Goal: Connect with others: Connect with other users

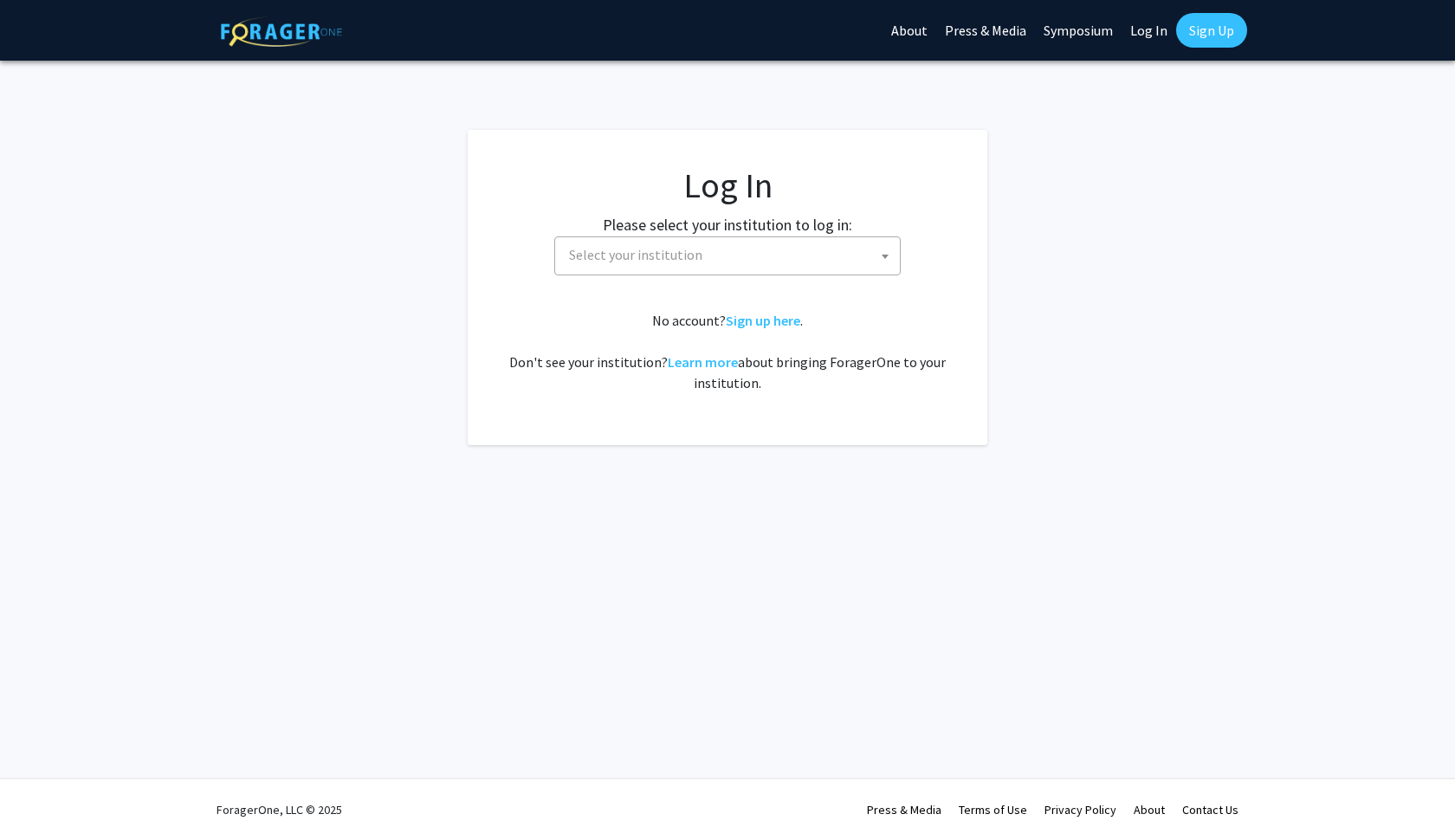
select select
click at [682, 267] on span "Select your institution" at bounding box center [731, 255] width 338 height 36
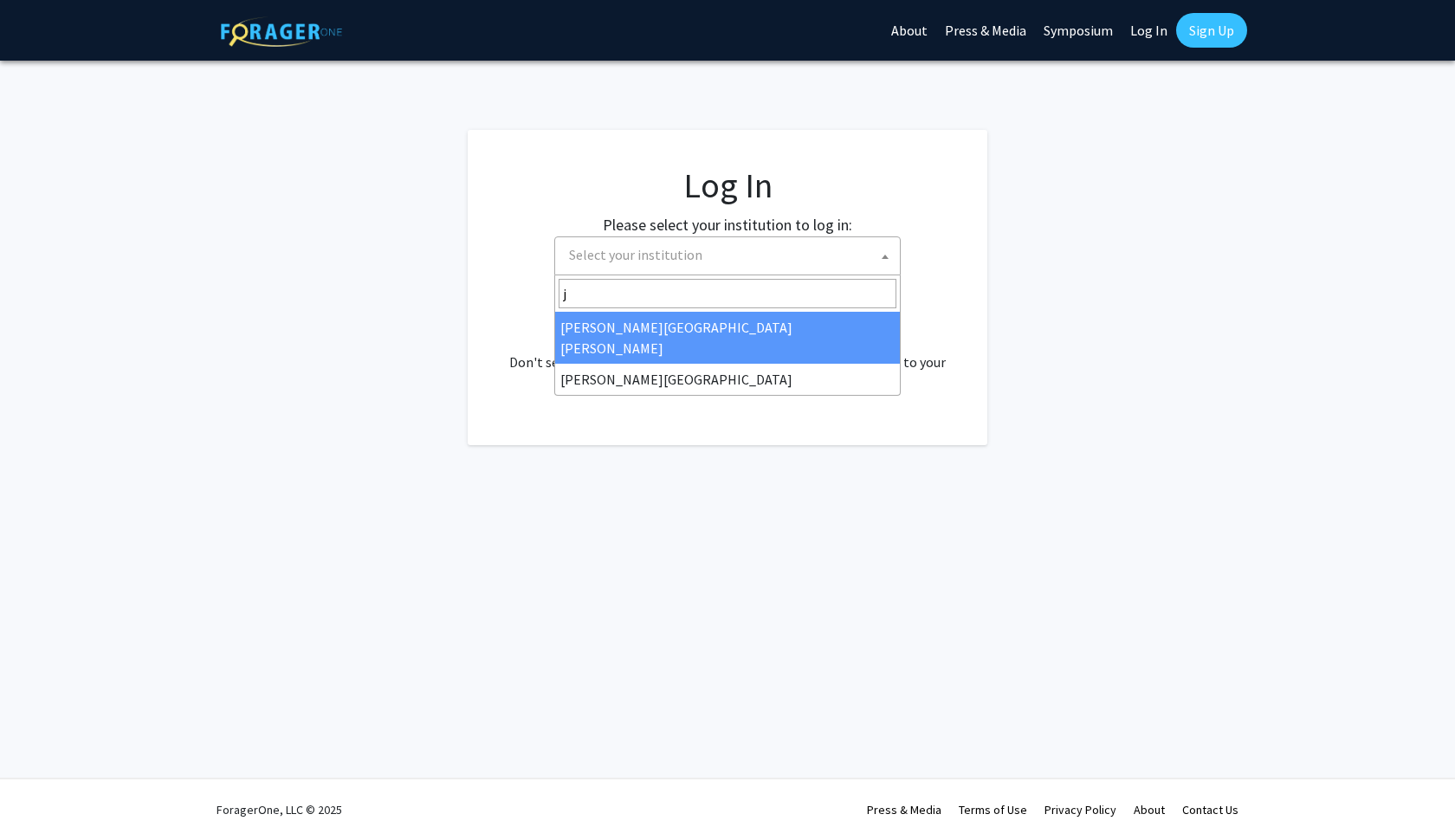
type input "jo"
select select "1"
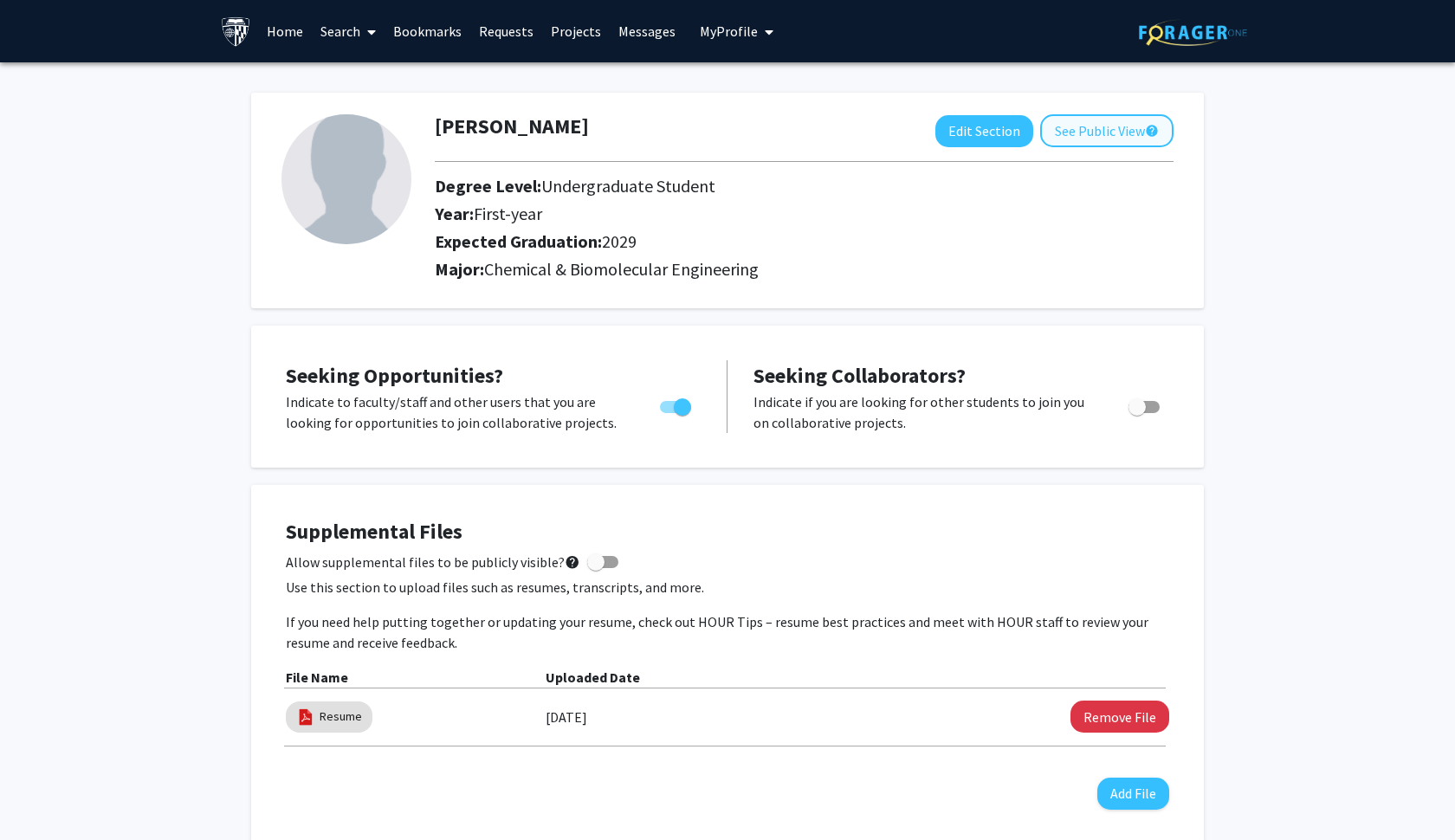
click at [1086, 138] on button "See Public View help" at bounding box center [1107, 130] width 133 height 33
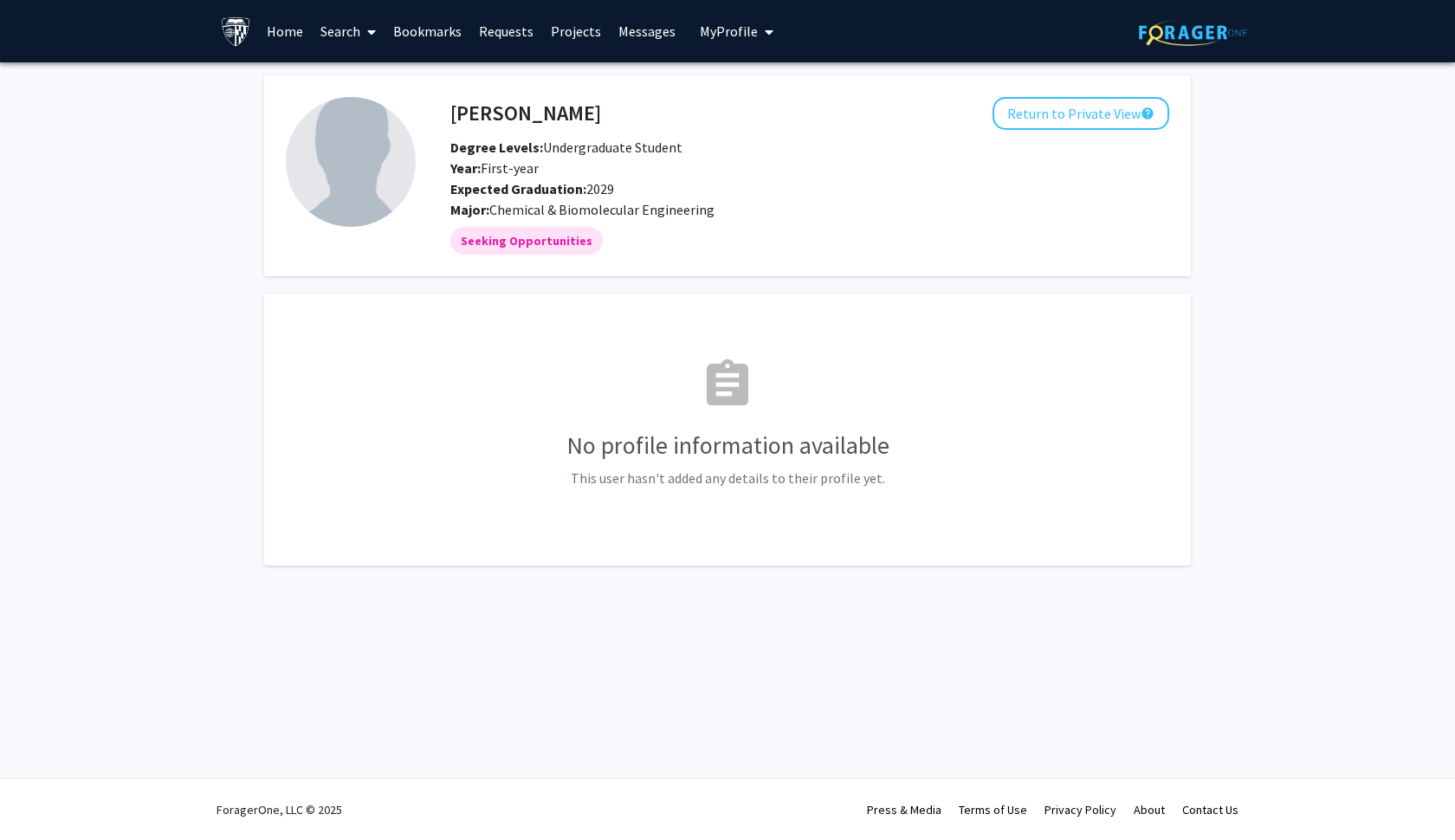
click at [335, 23] on link "Search" at bounding box center [348, 31] width 73 height 61
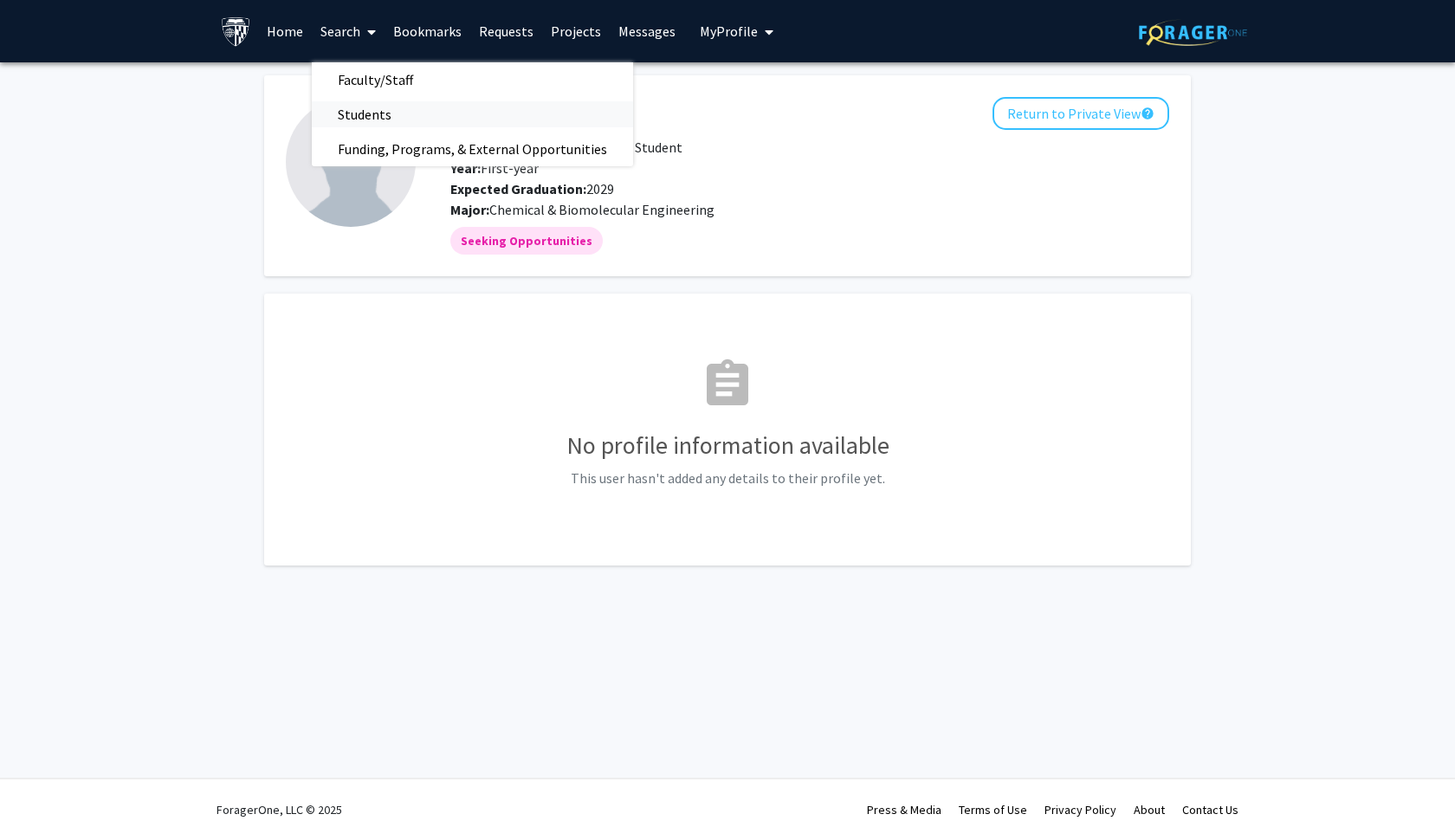
click at [370, 128] on span "Students" at bounding box center [364, 114] width 106 height 35
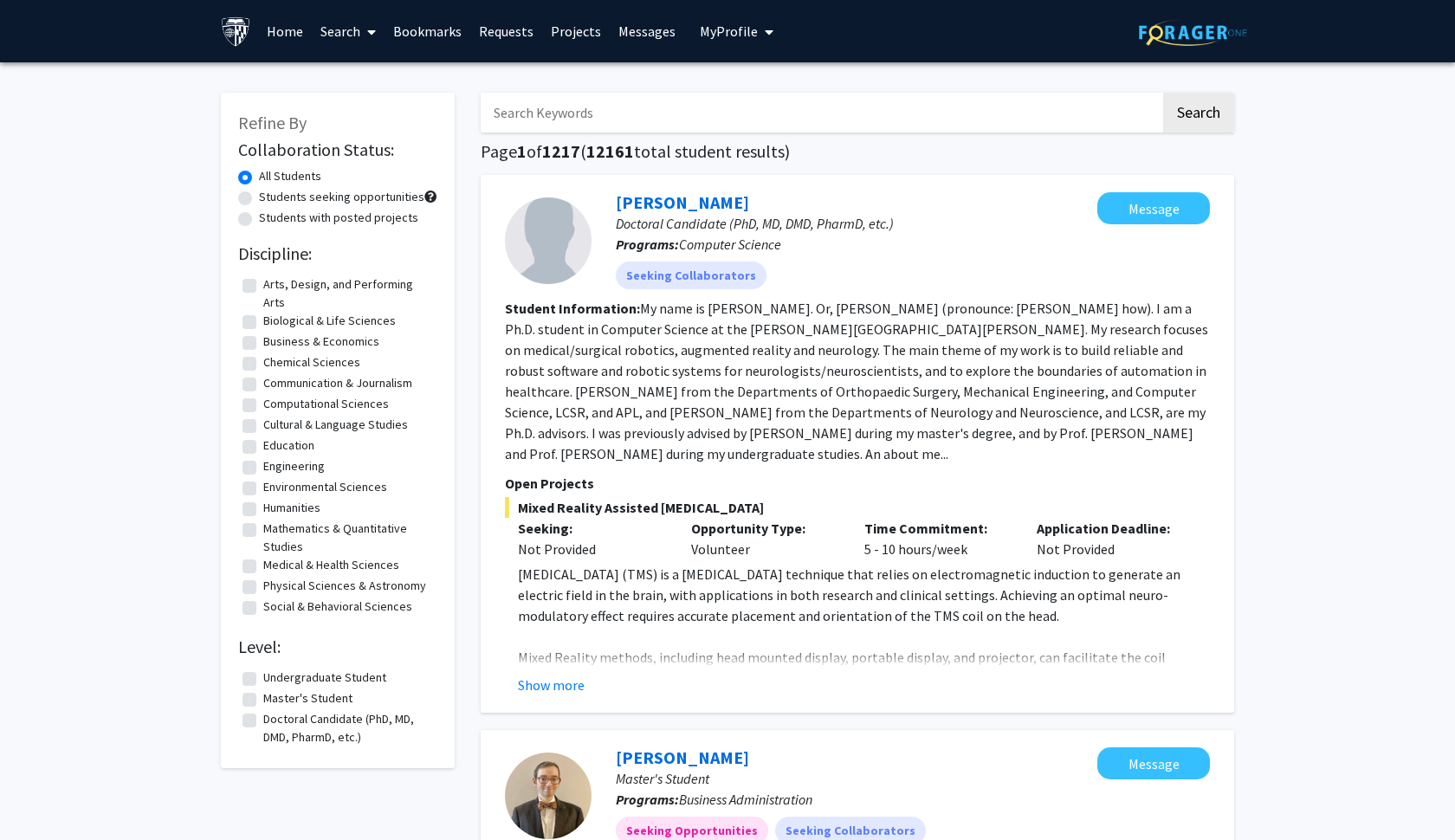
click at [515, 118] on input "Search Keywords" at bounding box center [820, 113] width 680 height 39
type input "[PERSON_NAME]"
click at [1198, 115] on button "Search" at bounding box center [1199, 113] width 71 height 39
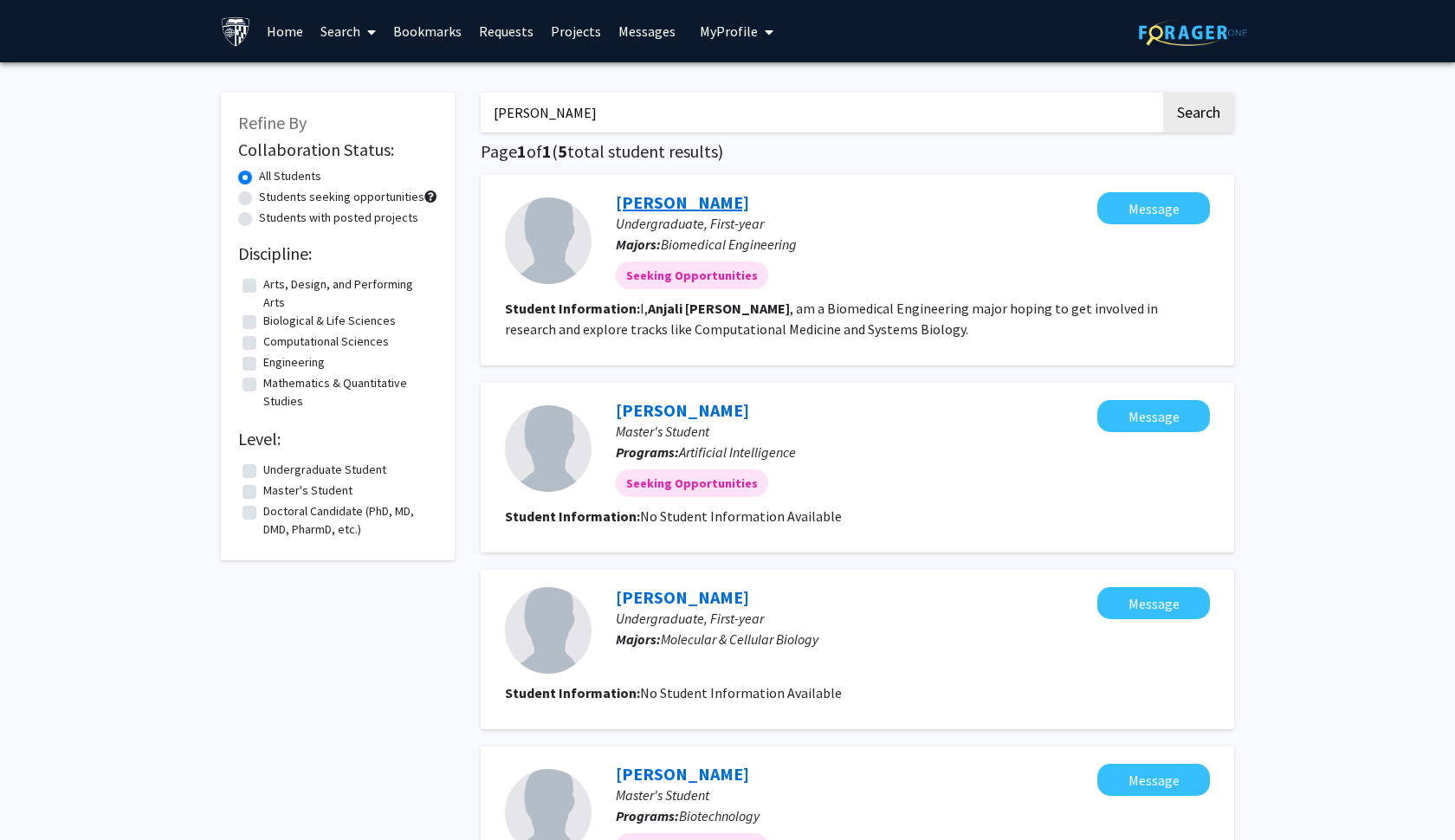
click at [680, 197] on link "[PERSON_NAME]" at bounding box center [682, 202] width 133 height 22
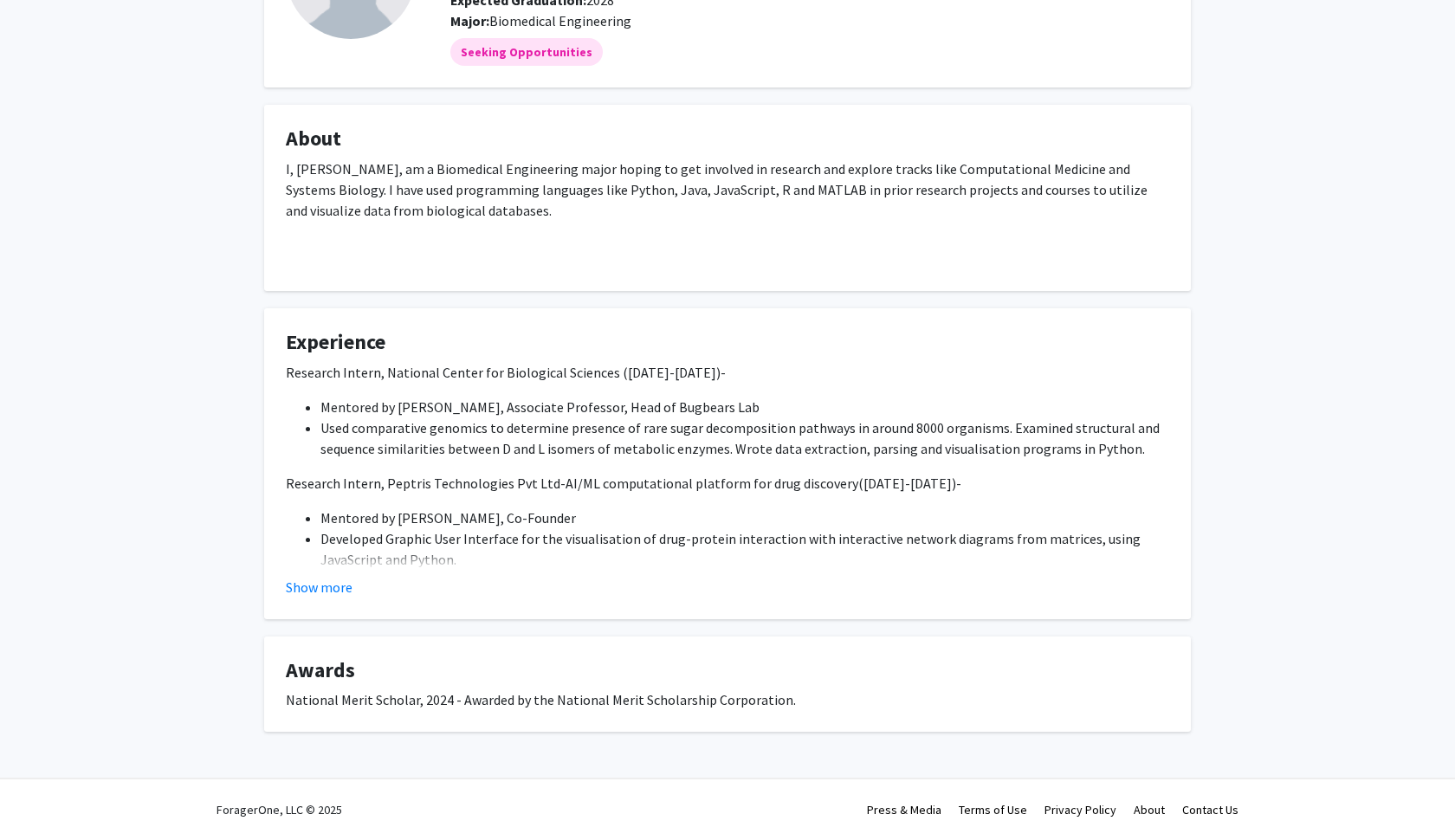
scroll to position [189, 0]
click at [329, 595] on button "Show more" at bounding box center [318, 588] width 67 height 21
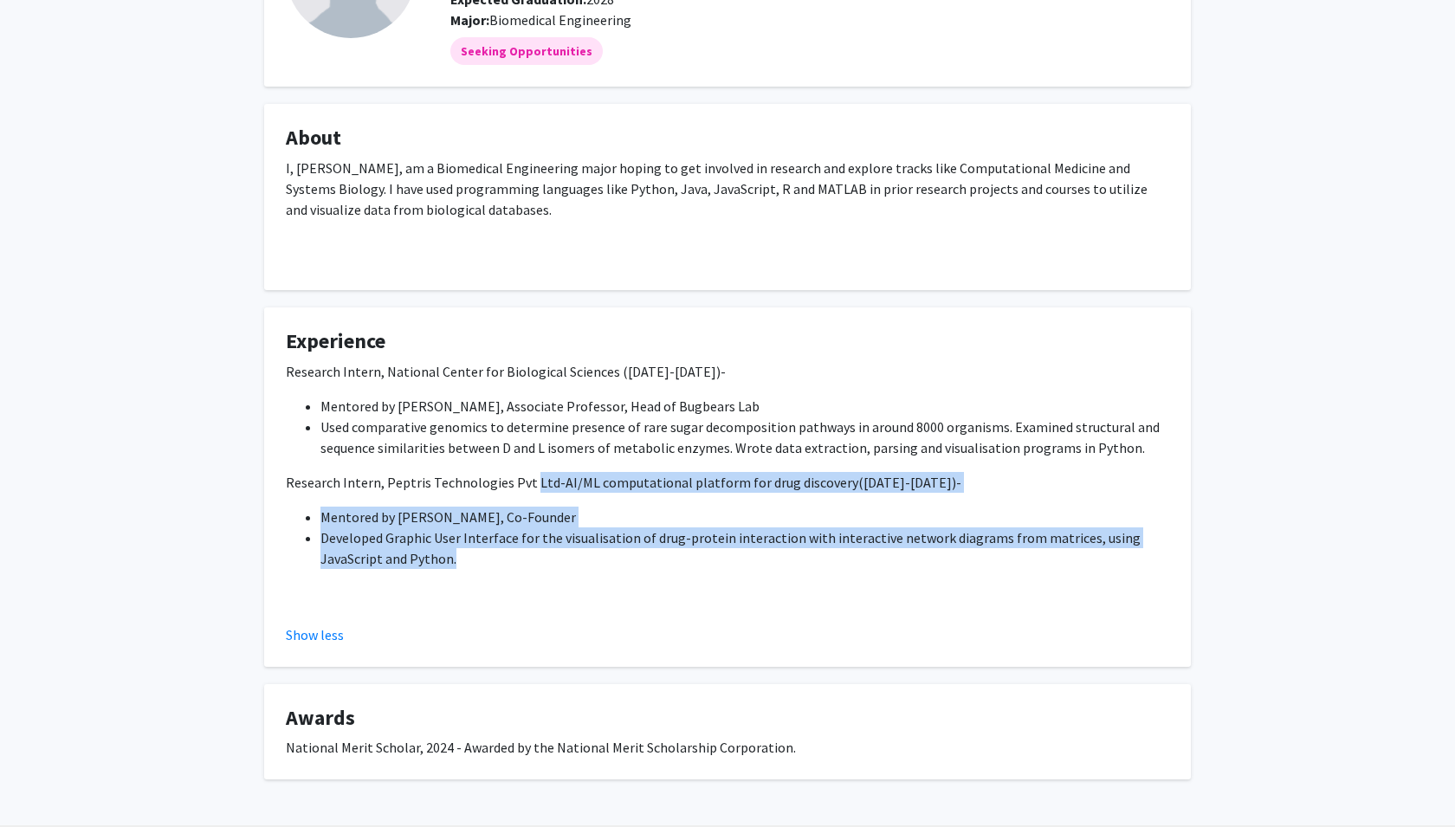
drag, startPoint x: 528, startPoint y: 487, endPoint x: 602, endPoint y: 560, distance: 103.9
click at [602, 560] on div "Research Intern, National Center for Biological Sciences ([DATE]-[DATE])- Mento…" at bounding box center [727, 482] width 883 height 242
click at [602, 560] on li "Developed Graphic User Interface for the visualisation of drug-protein interact…" at bounding box center [744, 548] width 849 height 41
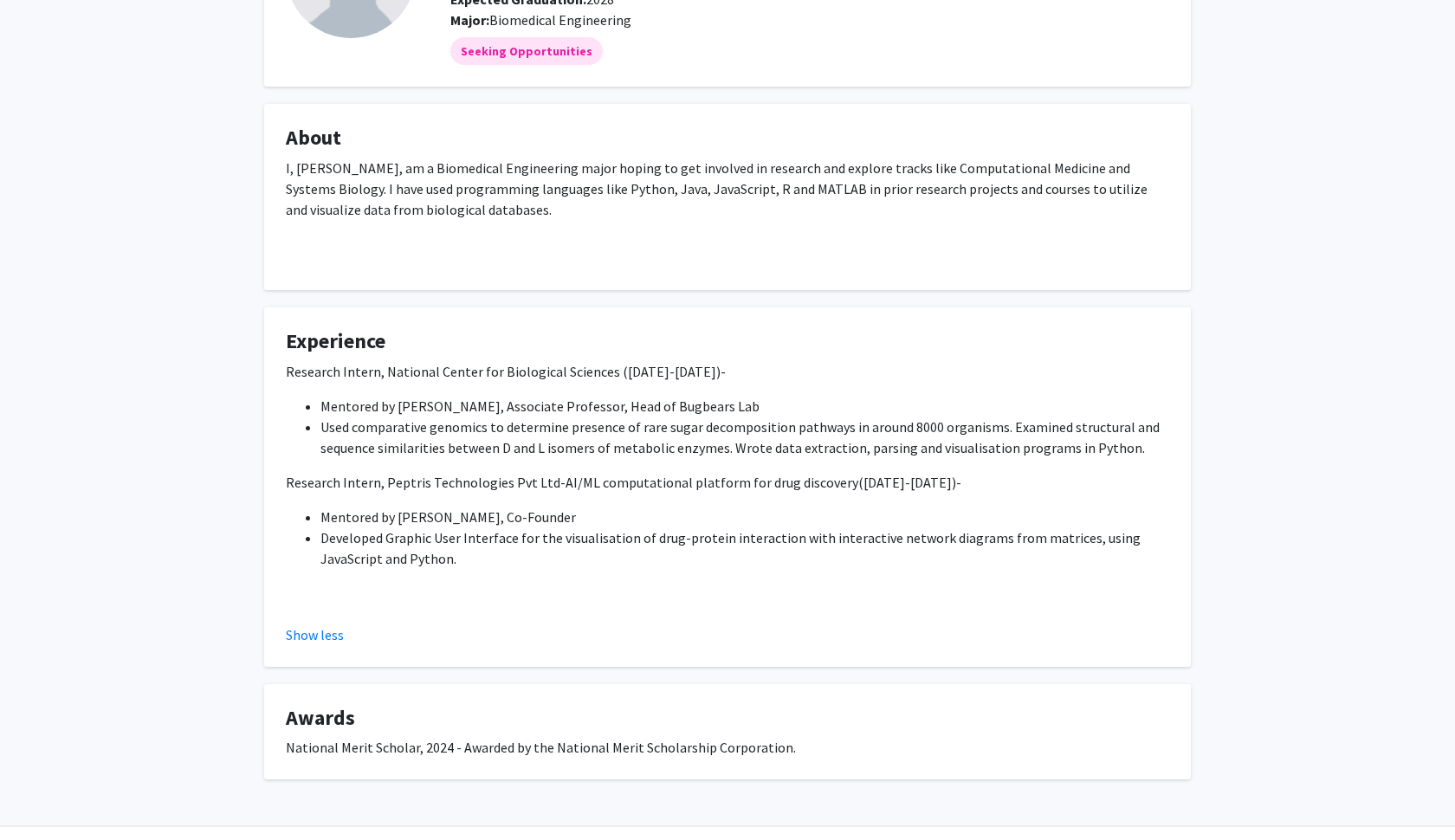
click at [602, 560] on li "Developed Graphic User Interface for the visualisation of drug-protein interact…" at bounding box center [744, 548] width 849 height 41
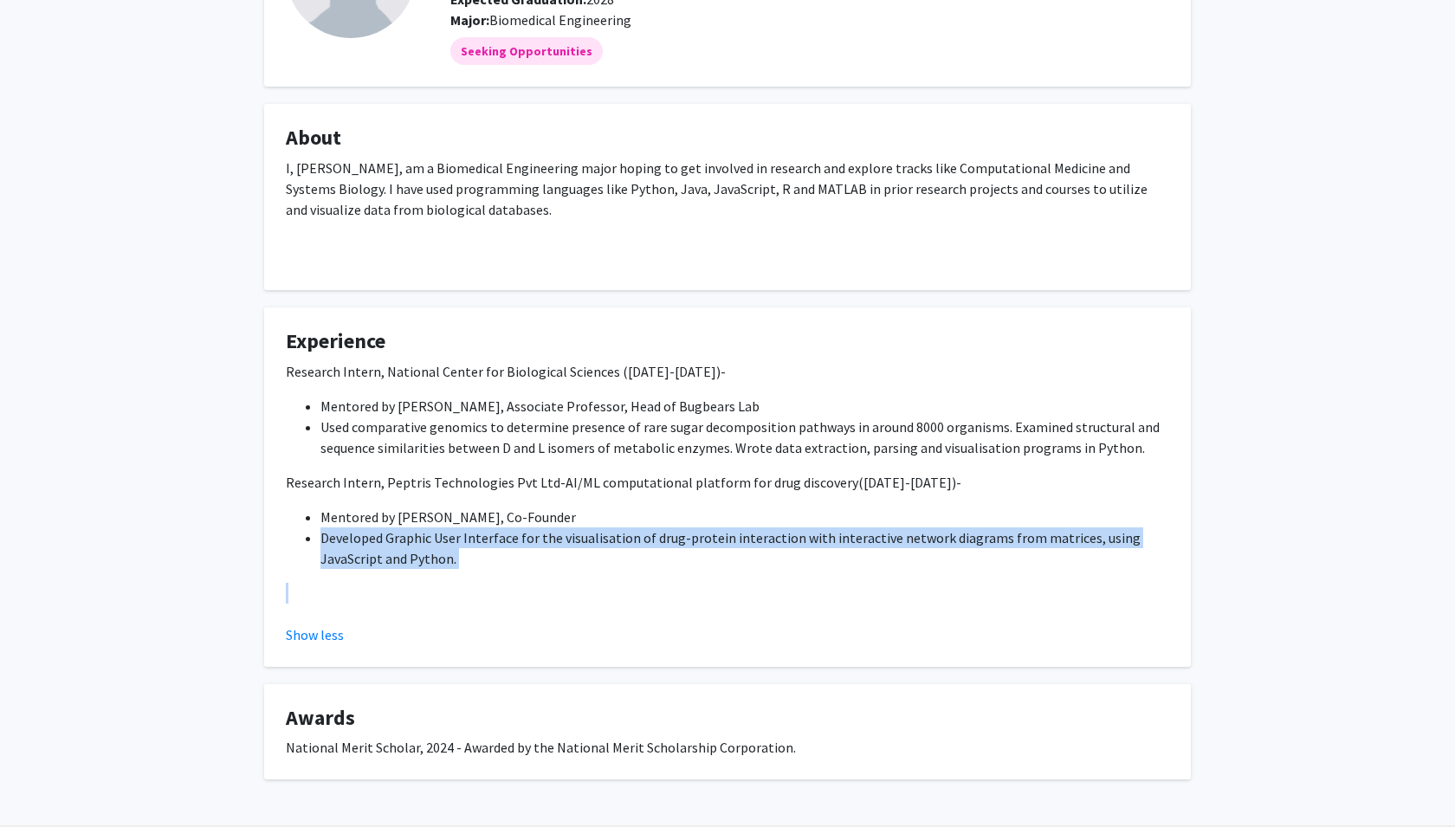
click at [602, 560] on li "Developed Graphic User Interface for the visualisation of drug-protein interact…" at bounding box center [744, 548] width 849 height 41
click at [553, 553] on li "Developed Graphic User Interface for the visualisation of drug-protein interact…" at bounding box center [744, 548] width 849 height 41
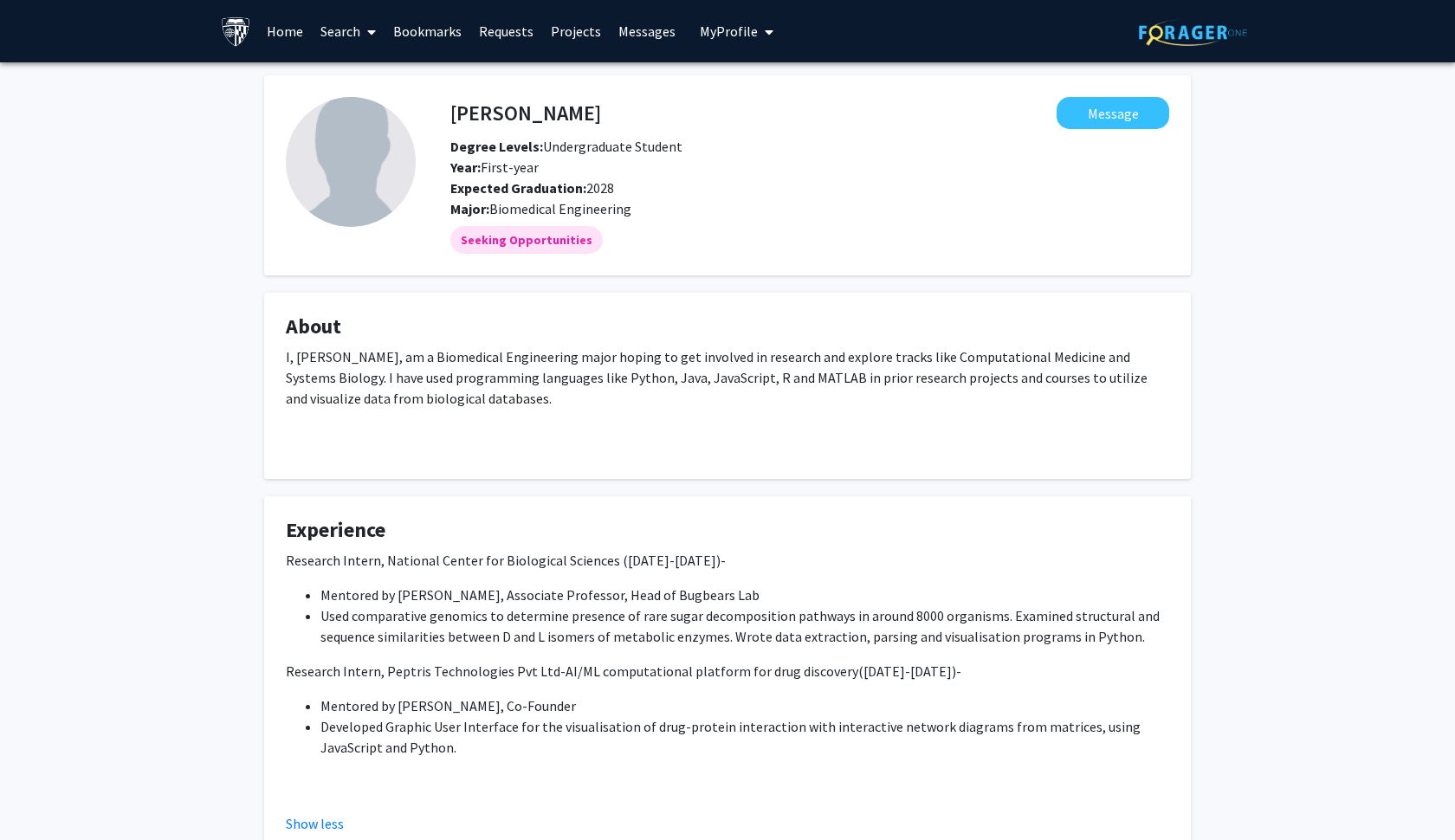
scroll to position [0, 0]
click at [346, 28] on link "Search" at bounding box center [348, 31] width 73 height 61
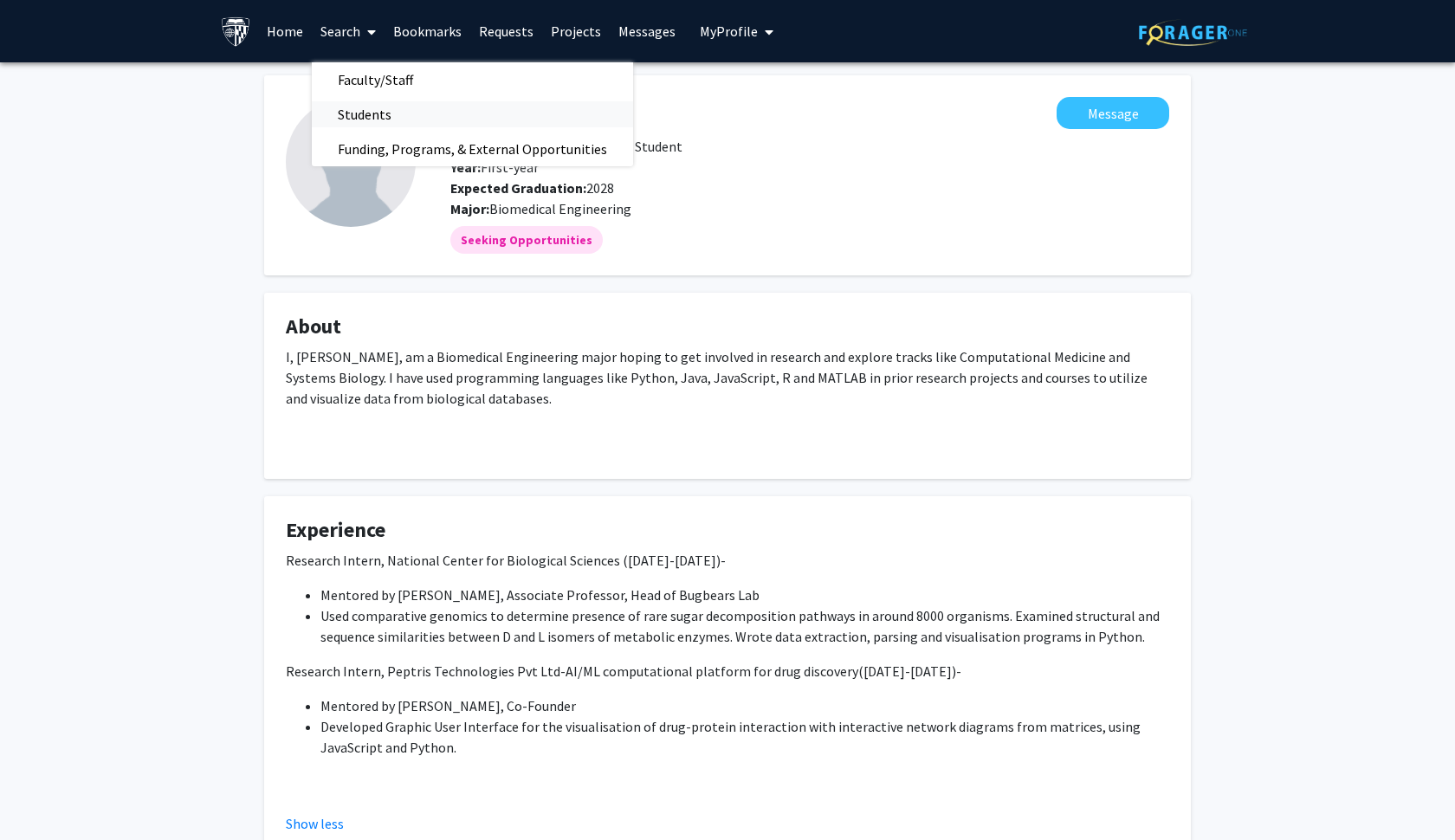
click at [387, 127] on span "Students" at bounding box center [364, 114] width 106 height 35
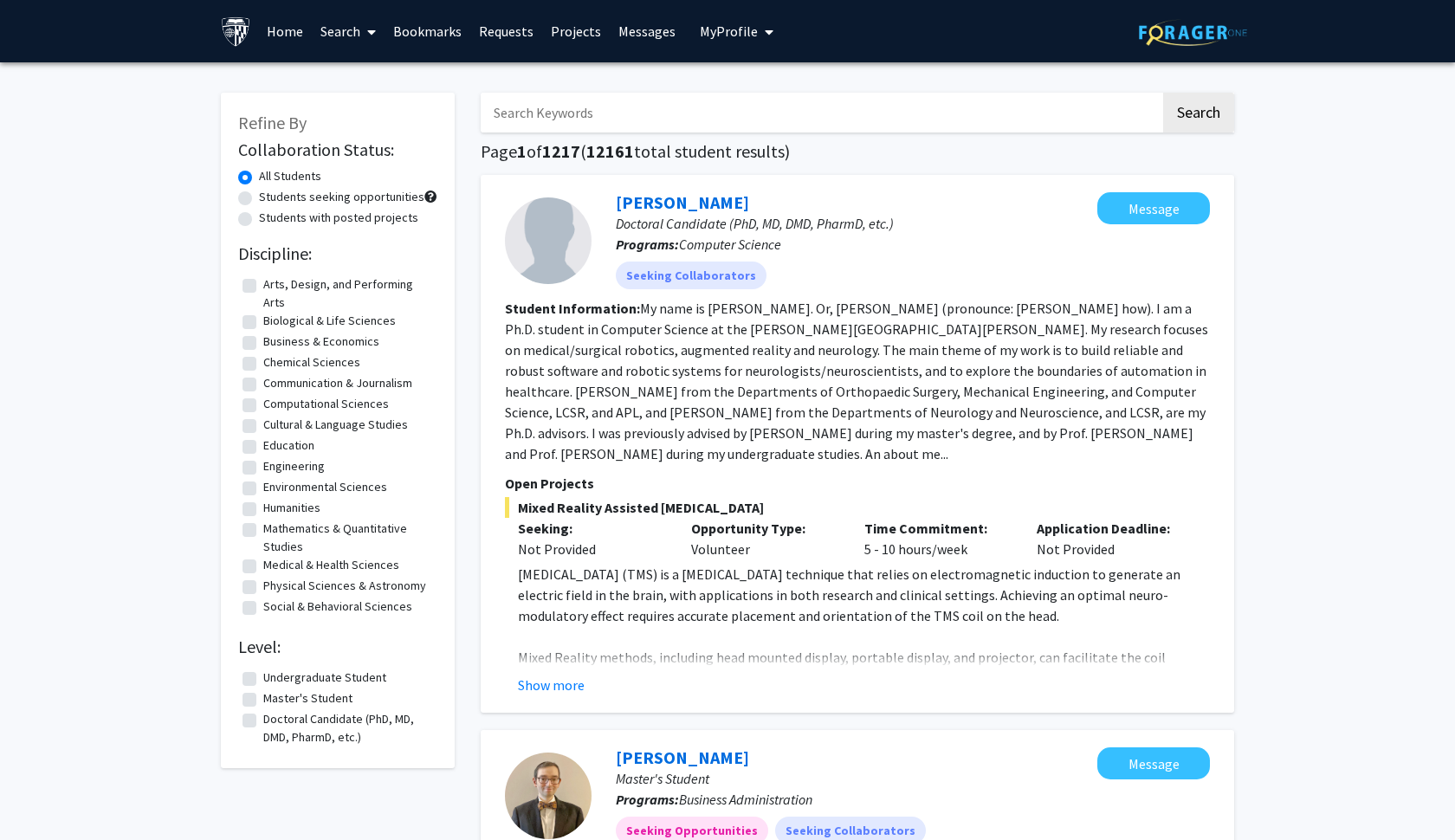
click at [330, 28] on link "Search" at bounding box center [348, 31] width 73 height 61
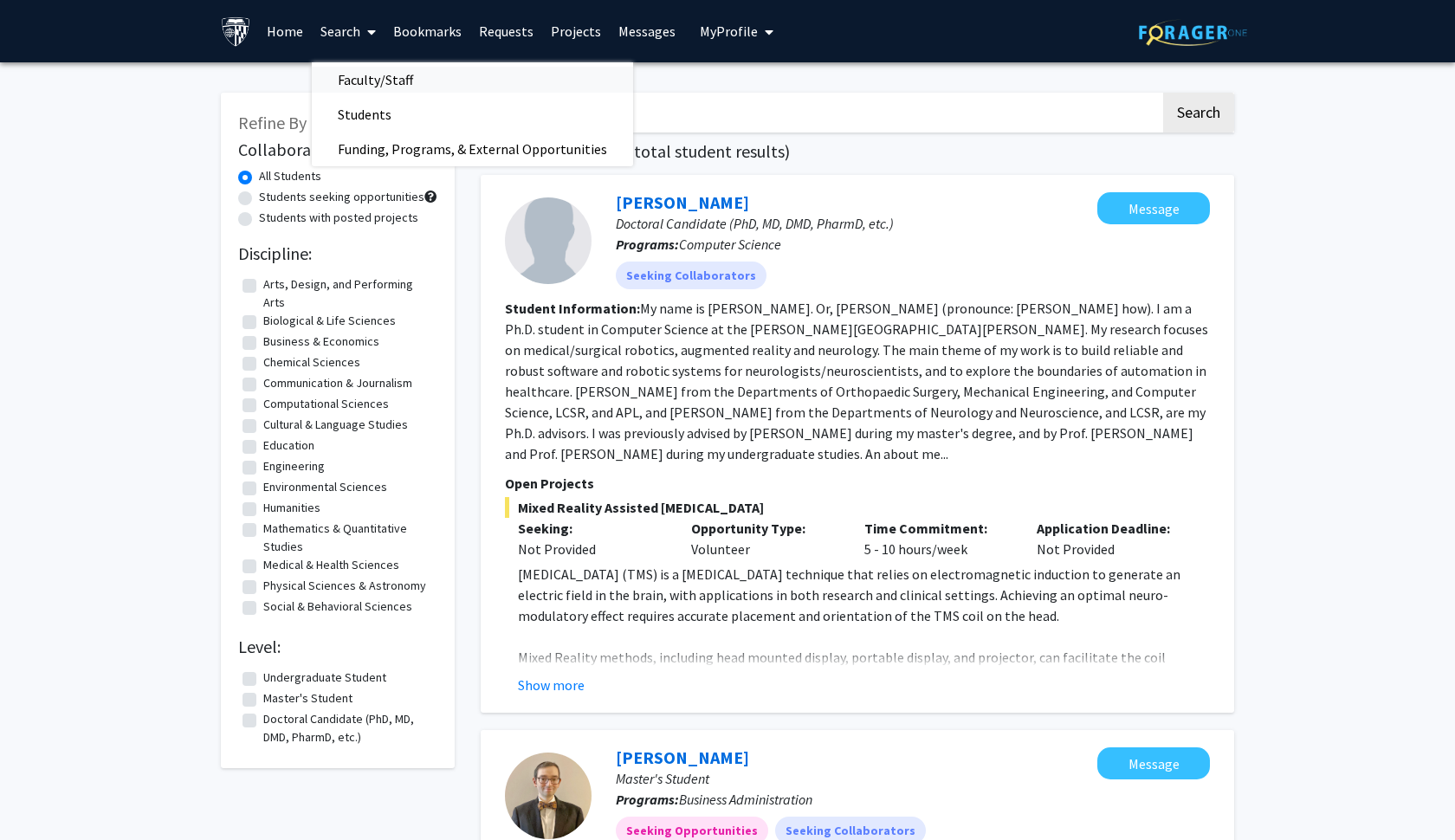
click at [374, 82] on span "Faculty/Staff" at bounding box center [375, 79] width 128 height 35
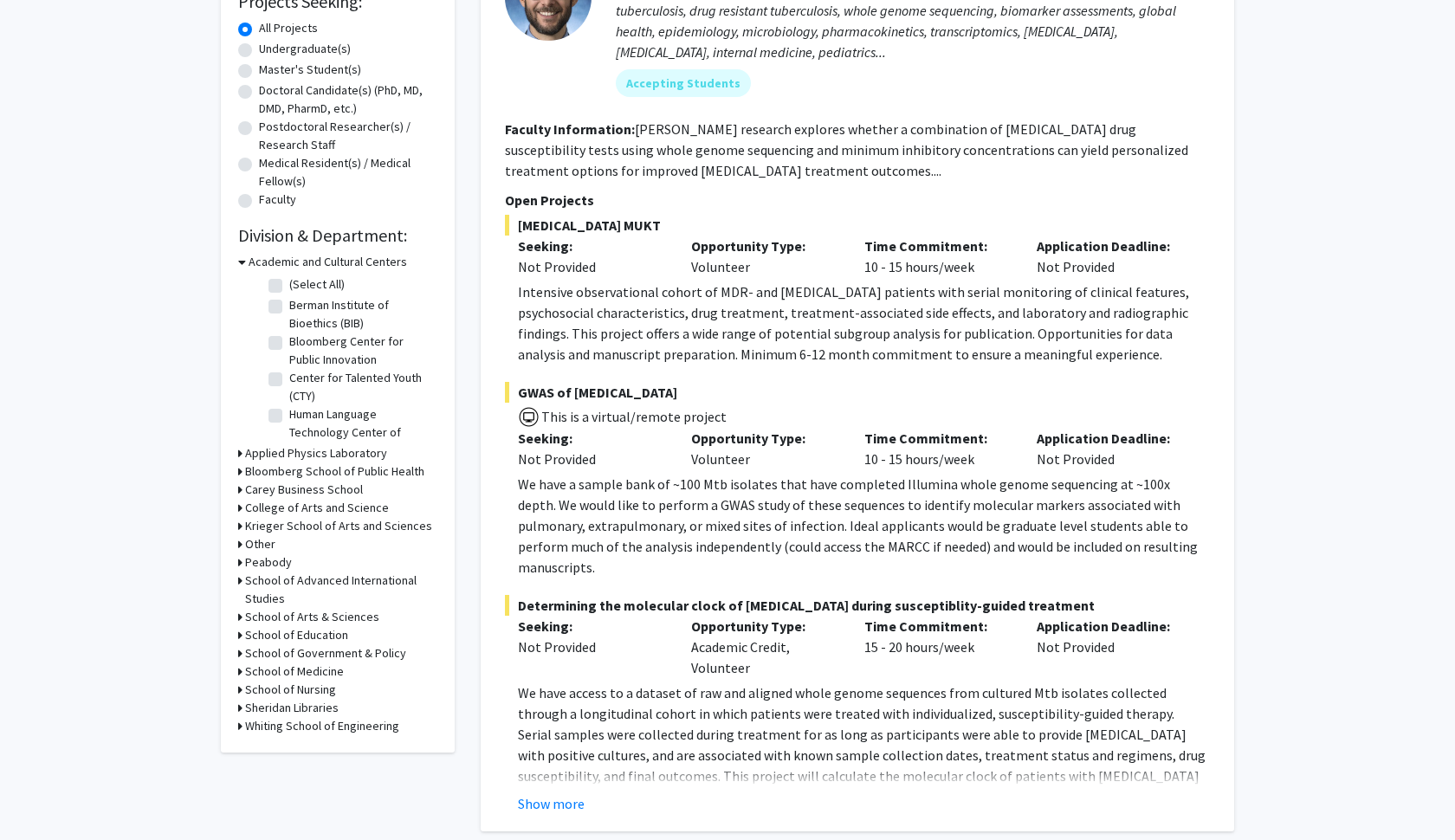
scroll to position [310, 0]
click at [245, 724] on h3 "Whiting School of Engineering" at bounding box center [322, 724] width 154 height 18
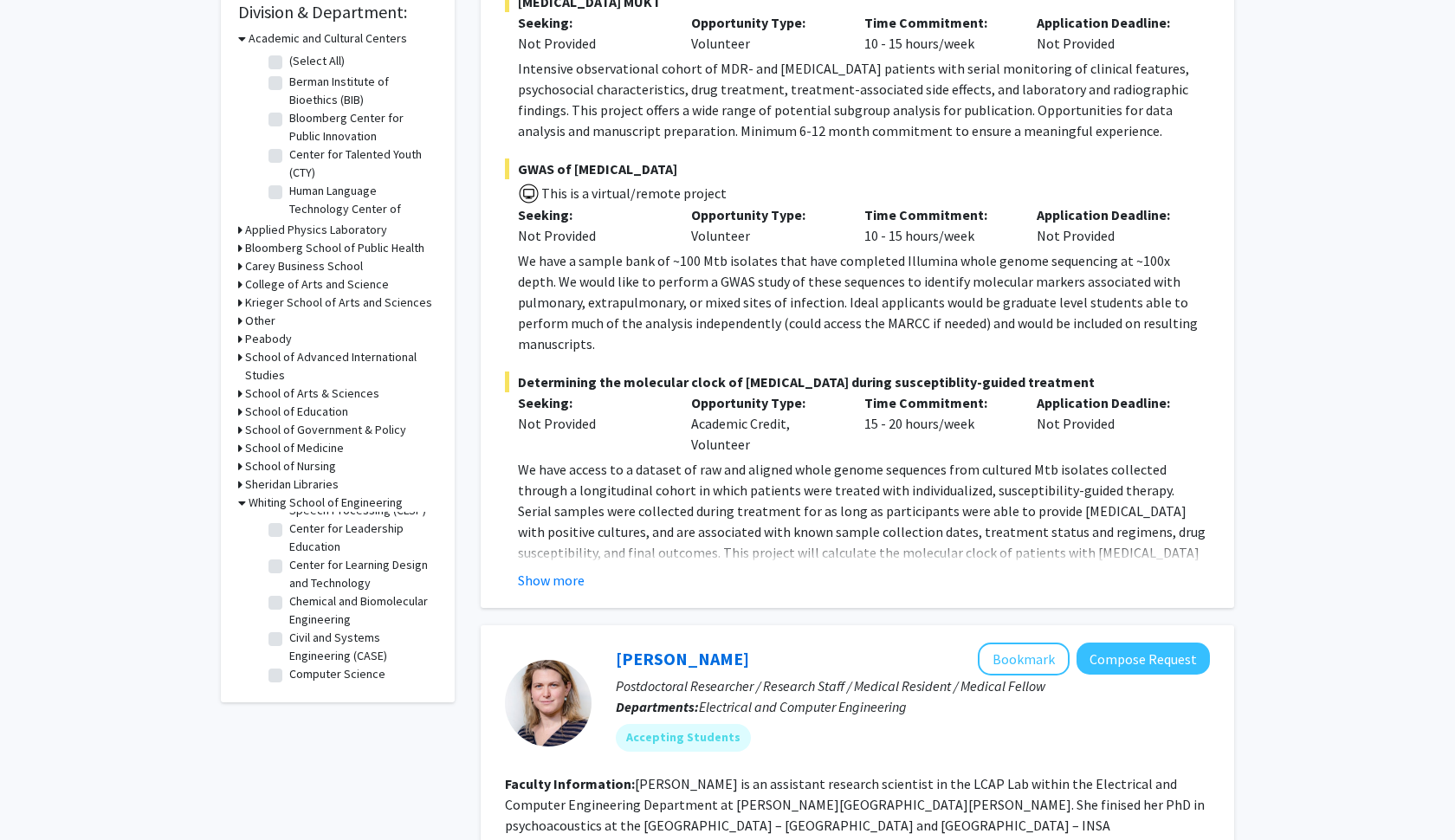
scroll to position [210, 0]
click at [312, 611] on label "Chemical and Biomolecular Engineering" at bounding box center [360, 606] width 144 height 37
click at [300, 600] on input "Chemical and Biomolecular Engineering" at bounding box center [295, 594] width 11 height 11
checkbox input "true"
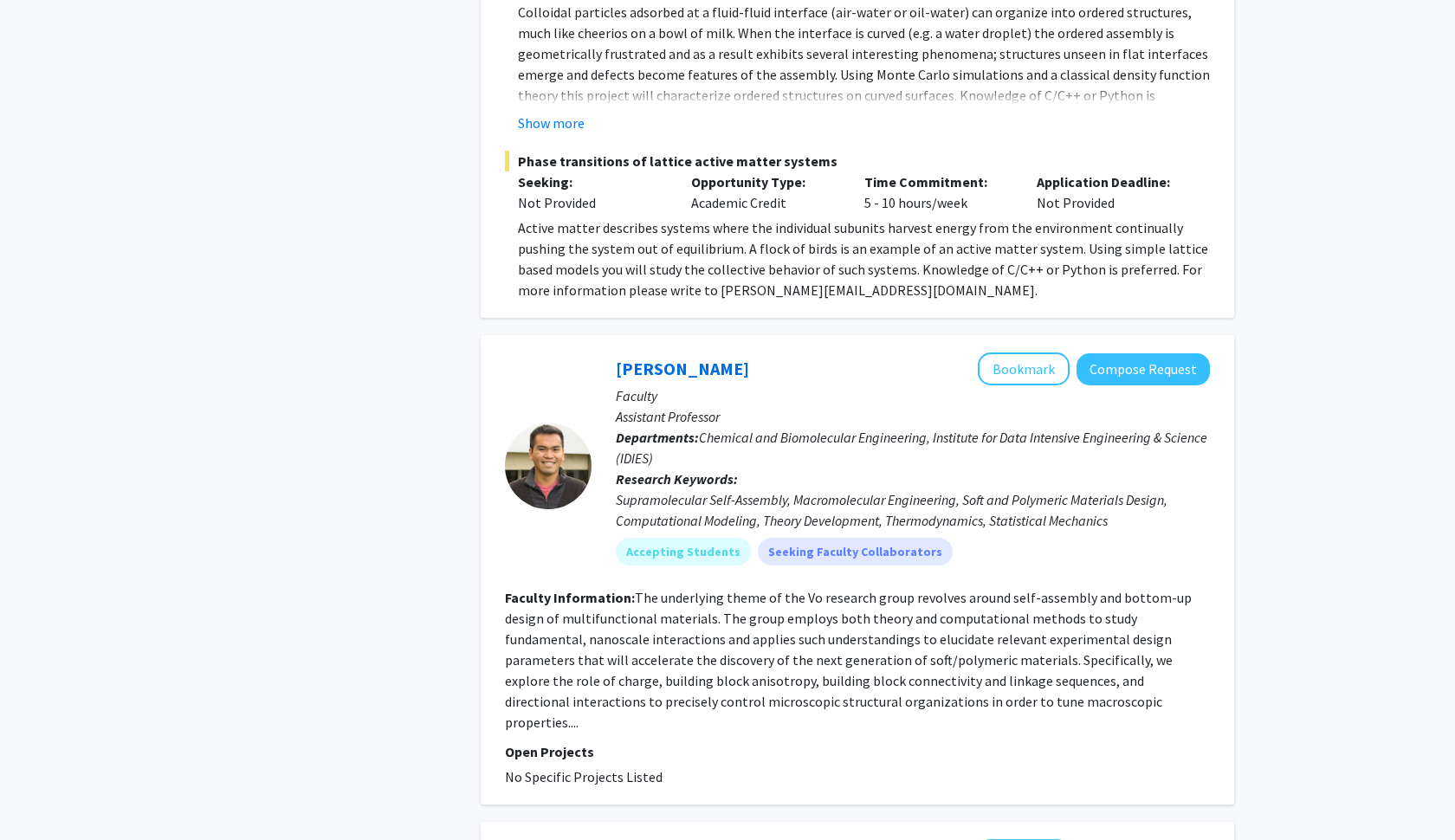
scroll to position [1211, 0]
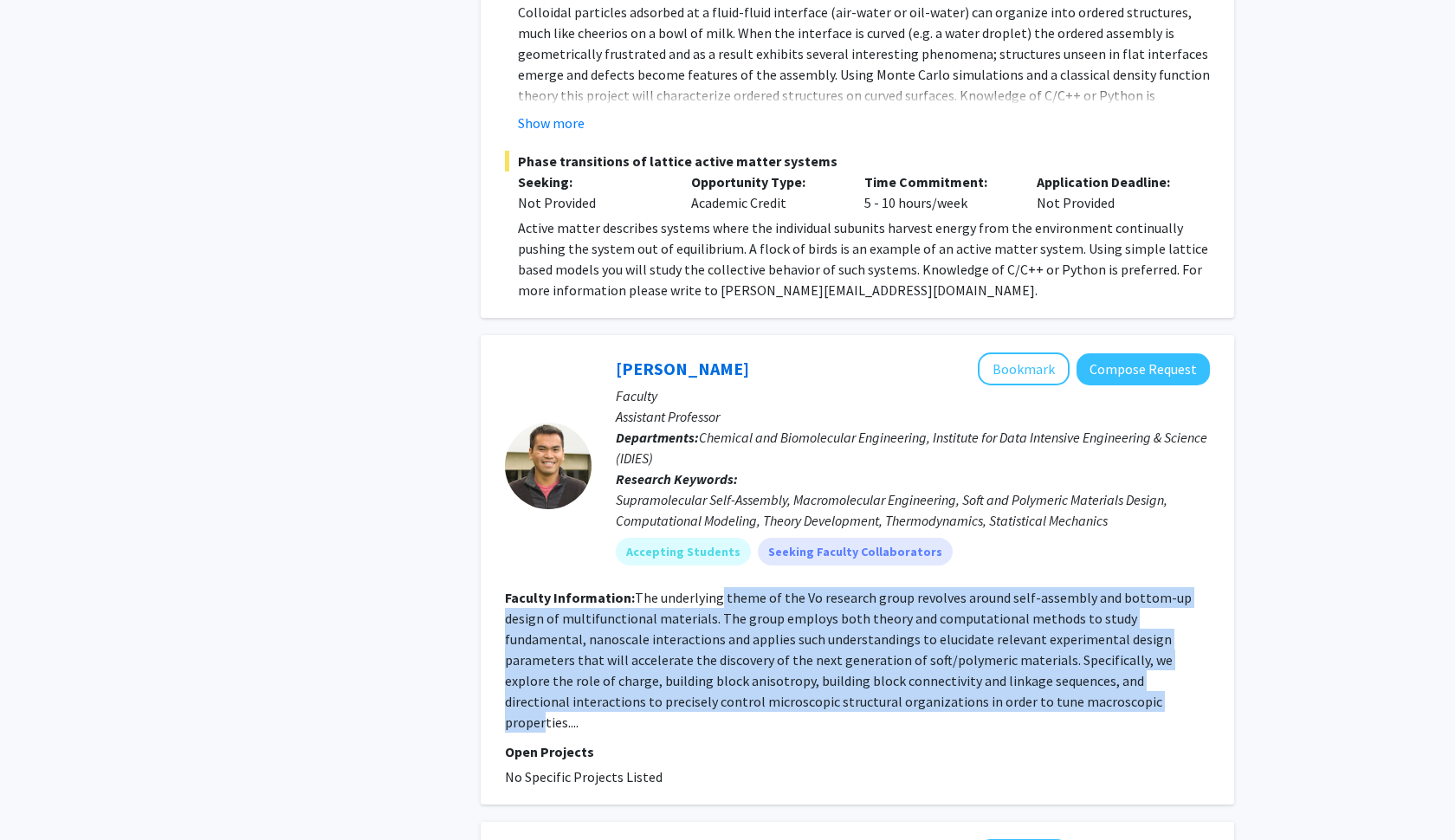
drag, startPoint x: 719, startPoint y: 587, endPoint x: 973, endPoint y: 675, distance: 268.8
click at [973, 675] on fg-read-more "The underlying theme of the Vo research group revolves around self-assembly and…" at bounding box center [849, 659] width 687 height 142
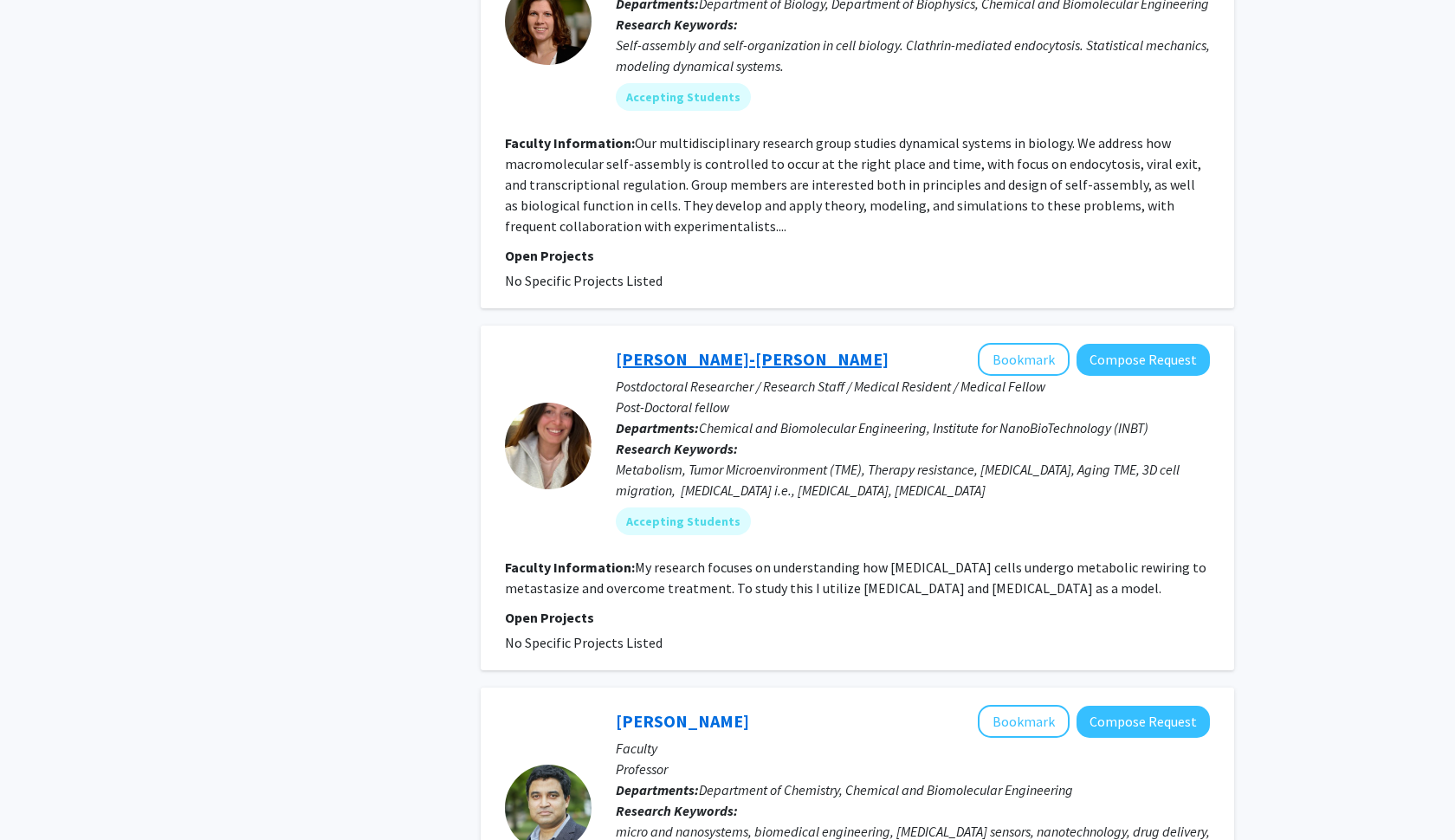
scroll to position [3084, 0]
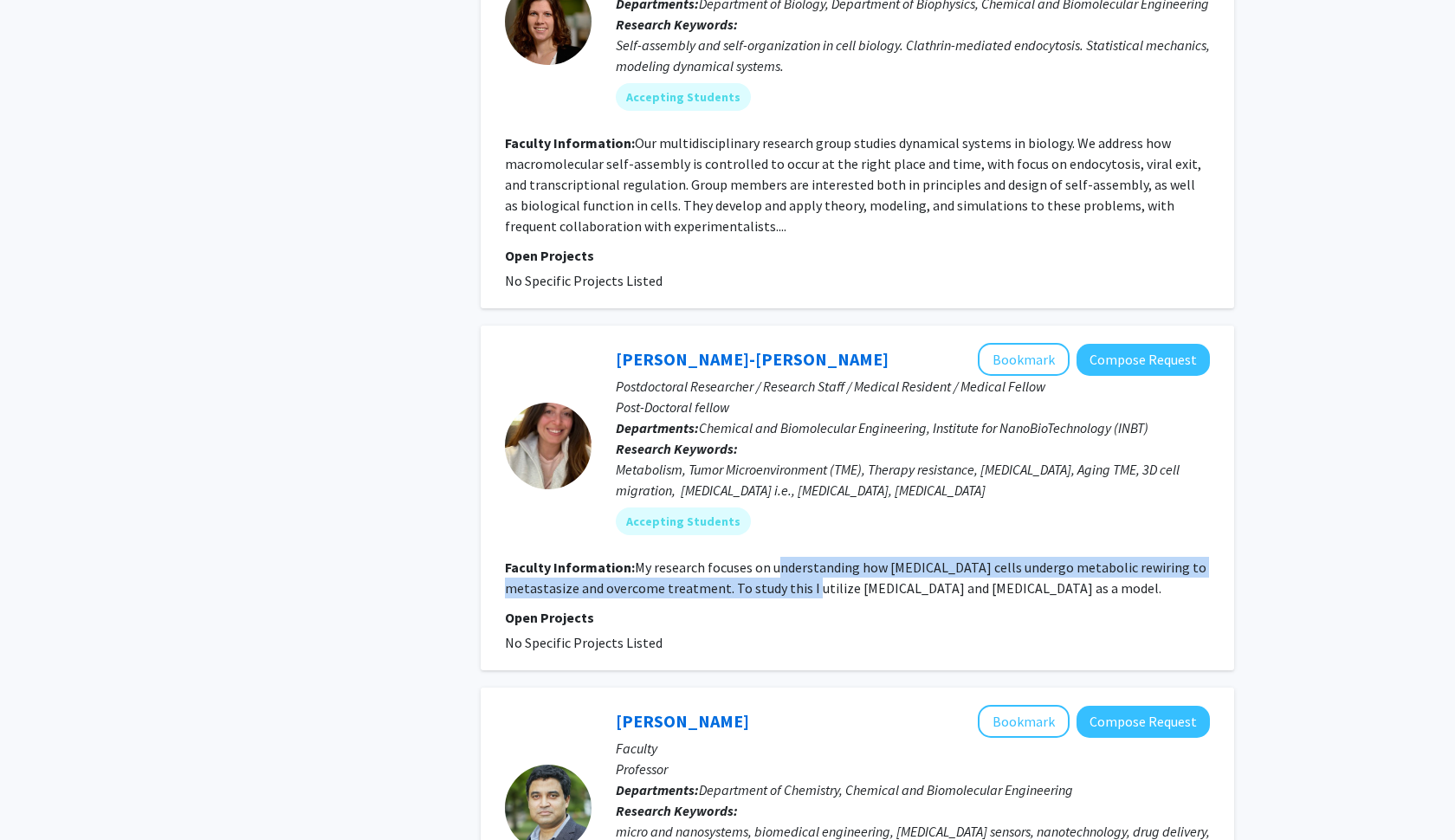
drag, startPoint x: 775, startPoint y: 527, endPoint x: 776, endPoint y: 549, distance: 22.0
click at [776, 558] on fg-read-more "My research focuses on understanding how [MEDICAL_DATA] cells undergo metabolic…" at bounding box center [855, 577] width 701 height 38
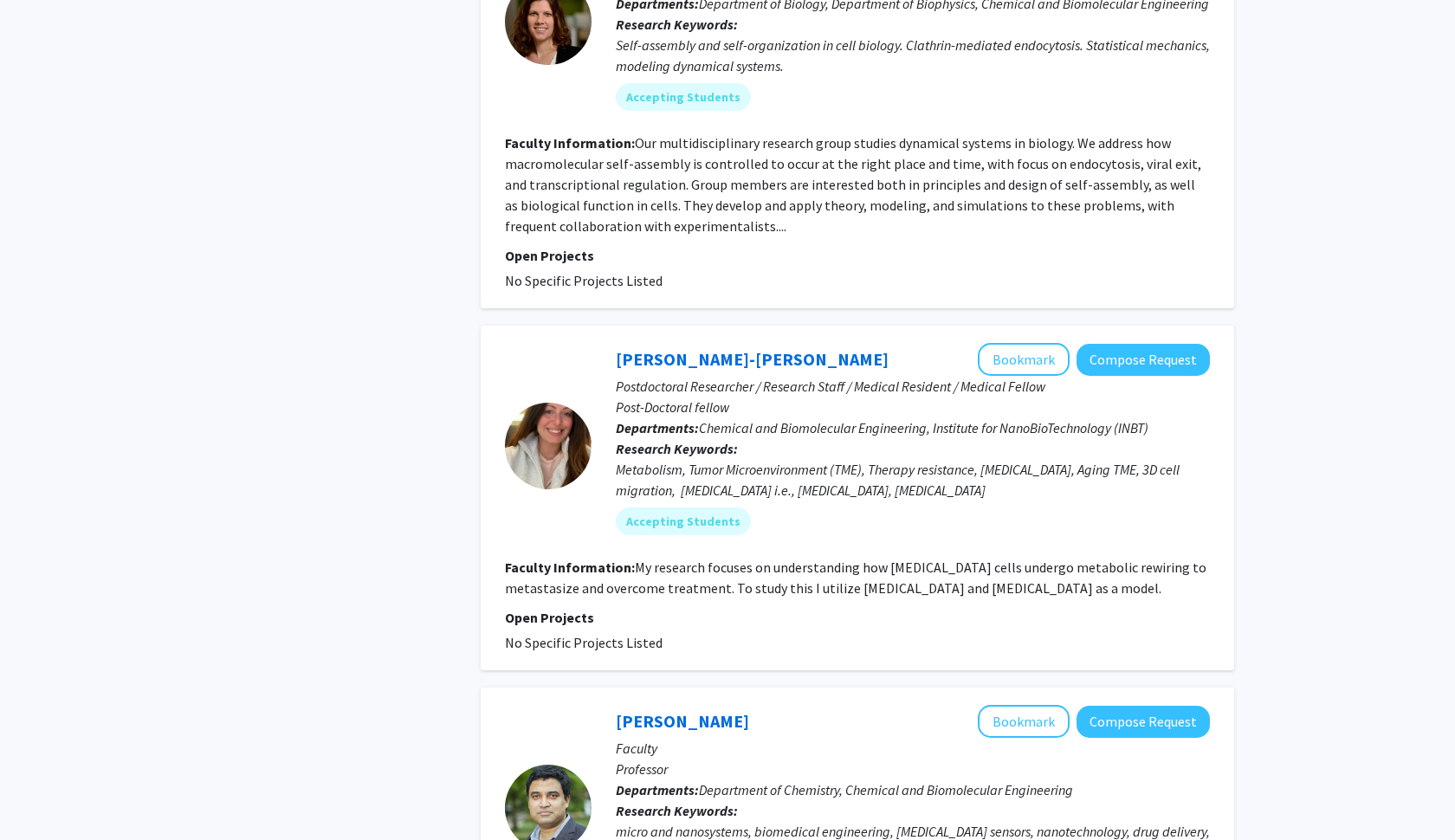
click at [775, 558] on fg-read-more "My research focuses on understanding how [MEDICAL_DATA] cells undergo metabolic…" at bounding box center [855, 577] width 701 height 38
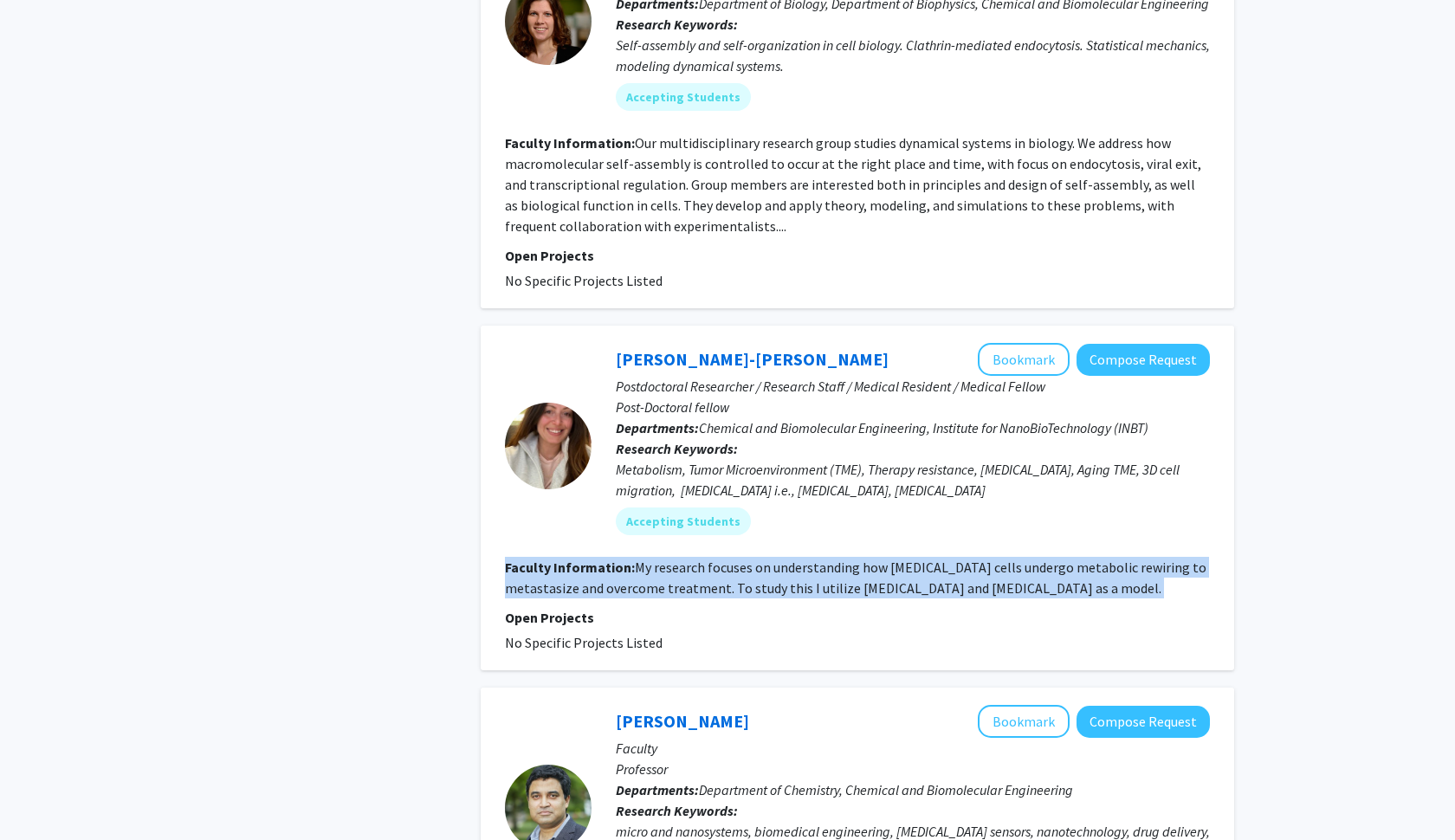
click at [775, 558] on fg-read-more "My research focuses on understanding how [MEDICAL_DATA] cells undergo metabolic…" at bounding box center [855, 577] width 701 height 38
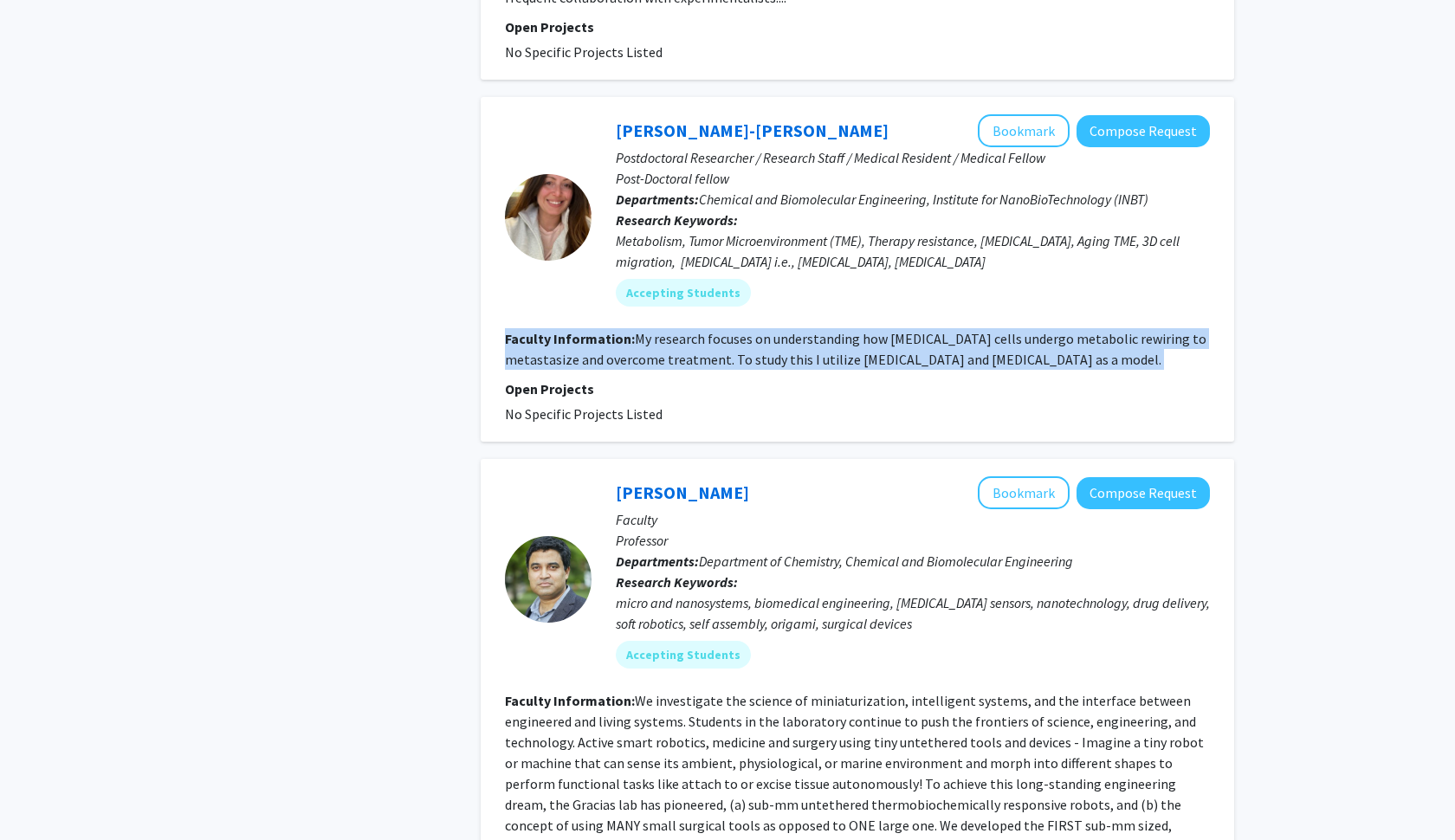
scroll to position [3312, 0]
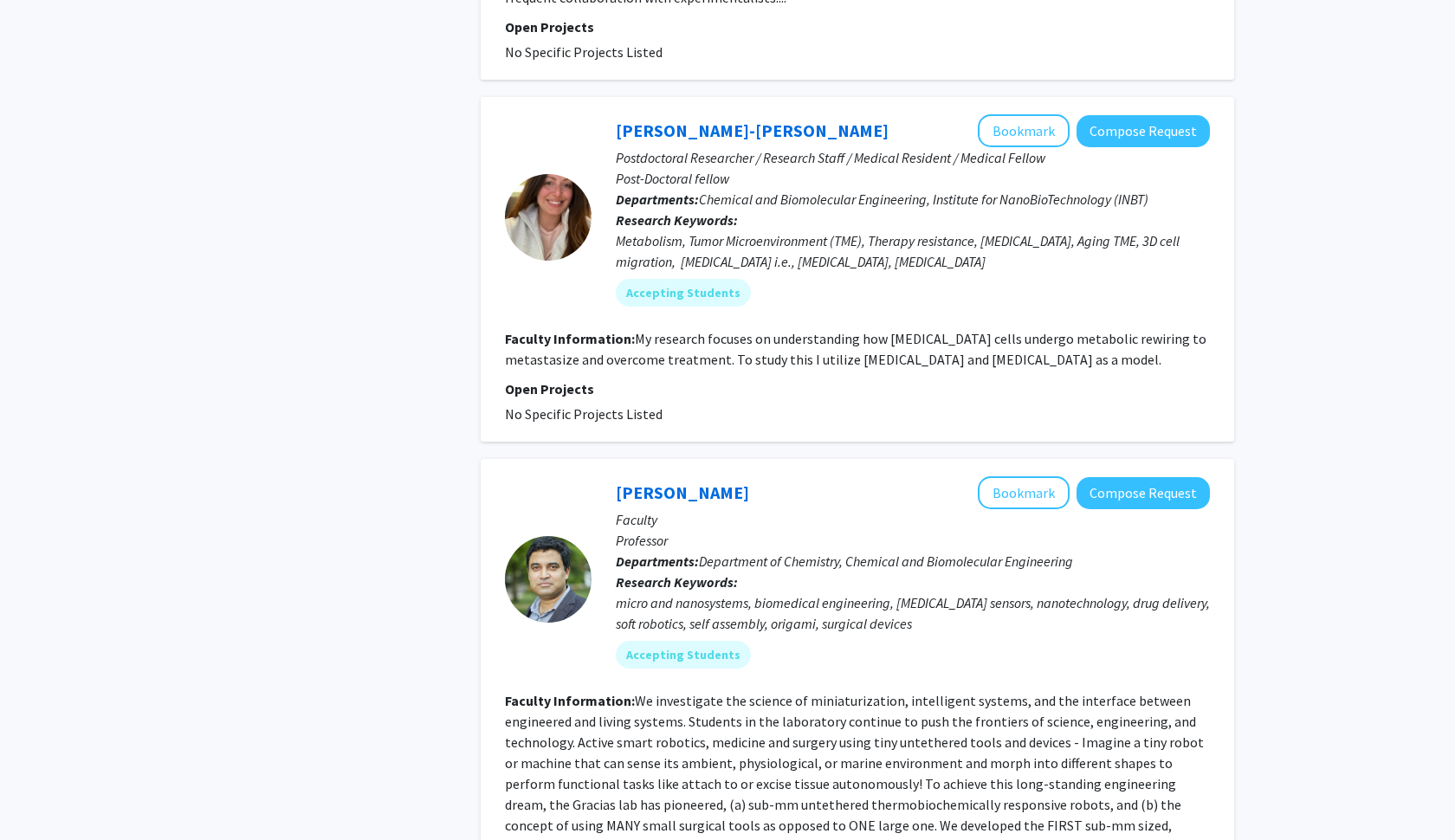
click at [775, 572] on p "Research Keywords: micro and nanosystems, biomedical engineering, [MEDICAL_DATA…" at bounding box center [912, 603] width 594 height 62
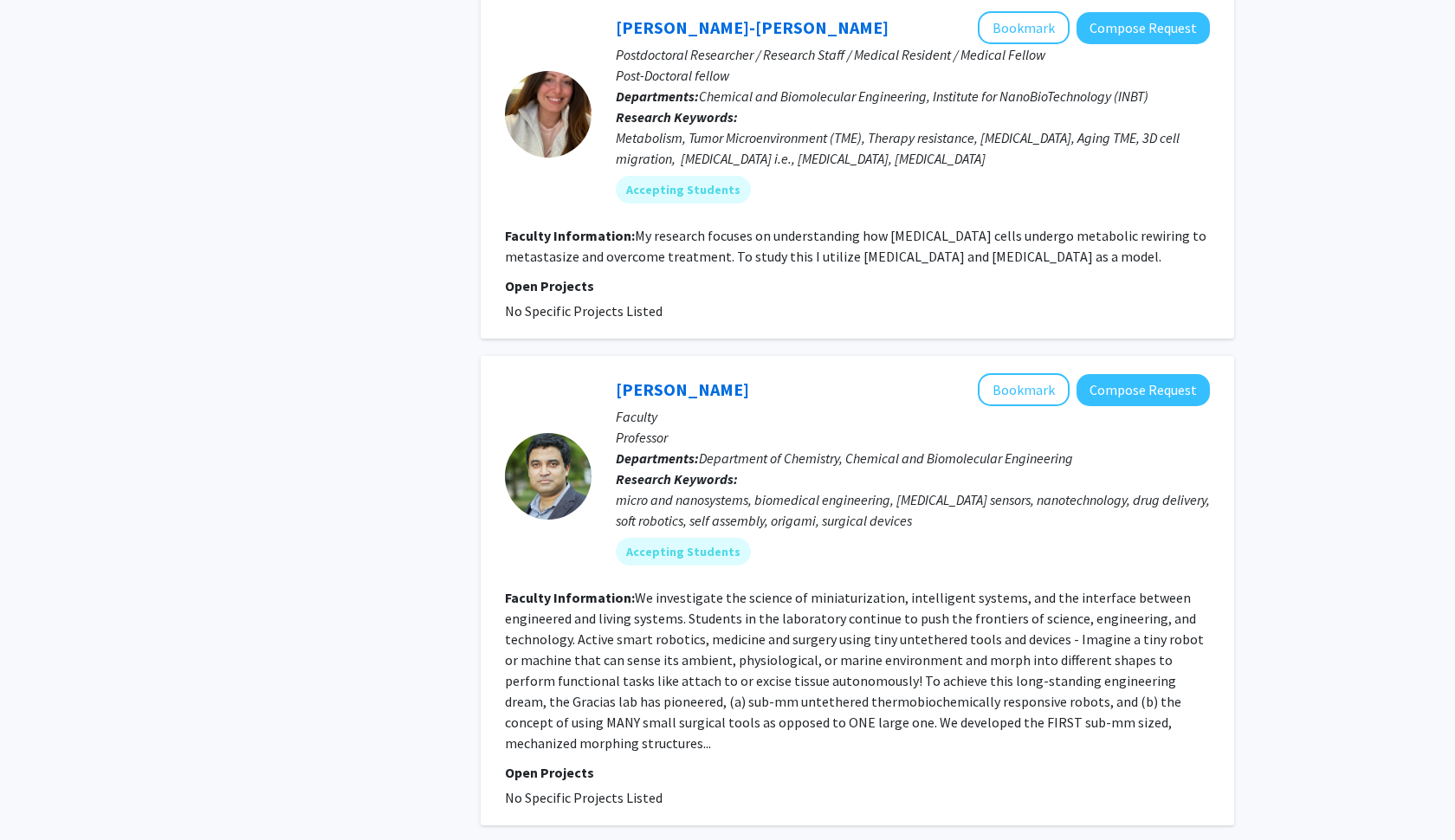
scroll to position [3422, 0]
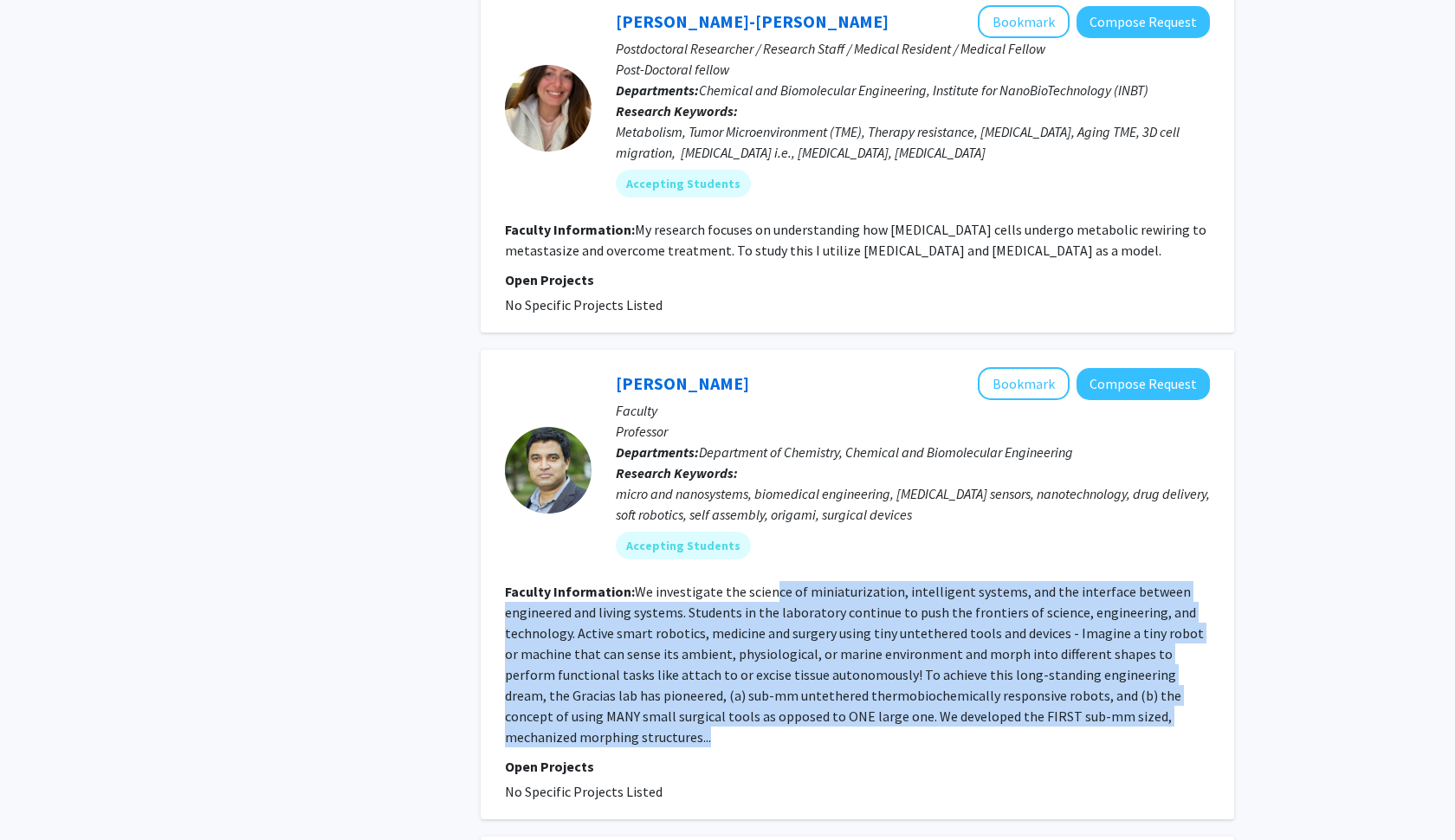
drag, startPoint x: 768, startPoint y: 551, endPoint x: 724, endPoint y: 687, distance: 142.9
click at [724, 687] on section "Faculty Information: We investigate the science of miniaturization, intelligent…" at bounding box center [857, 664] width 705 height 166
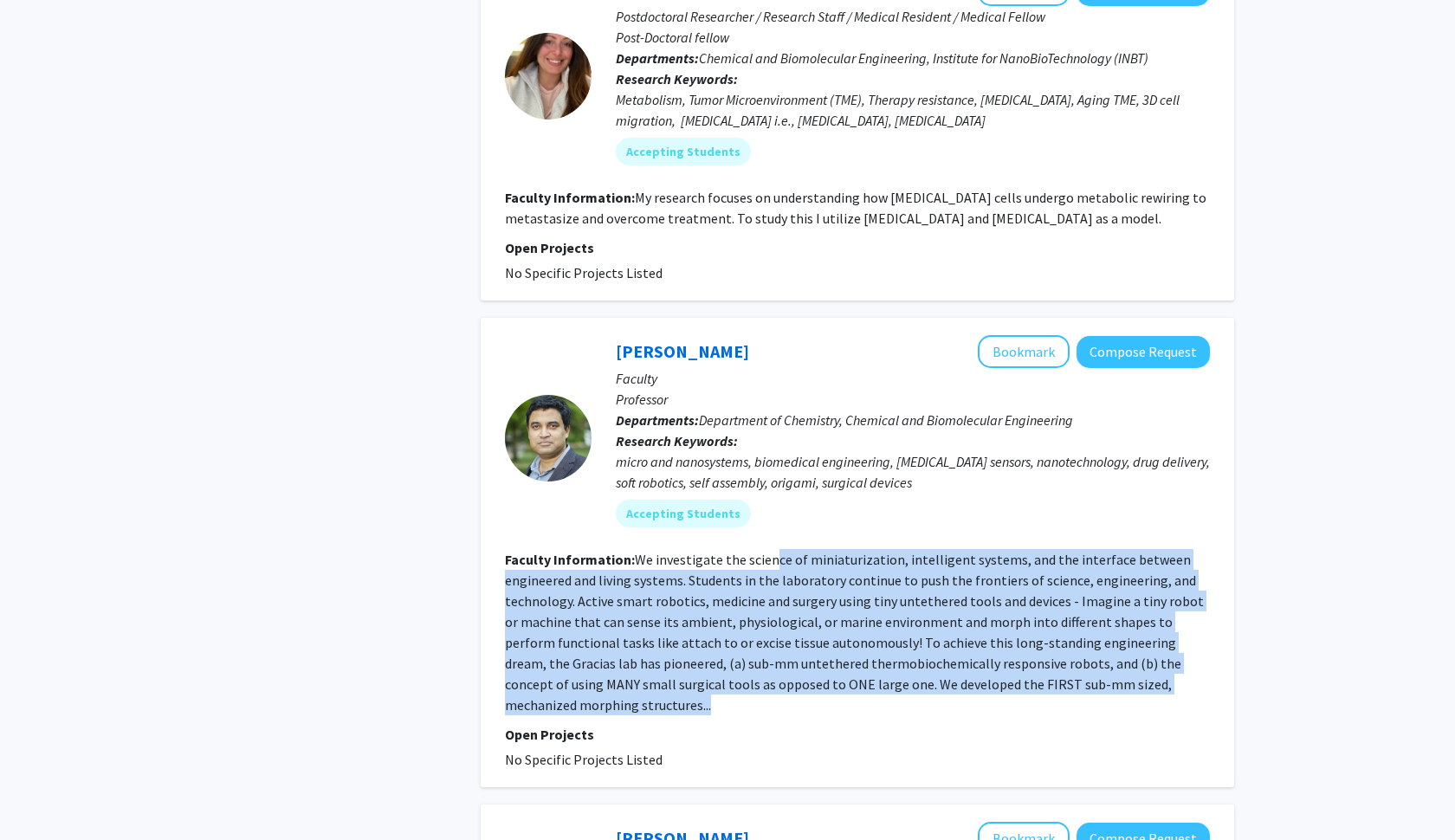
scroll to position [3455, 0]
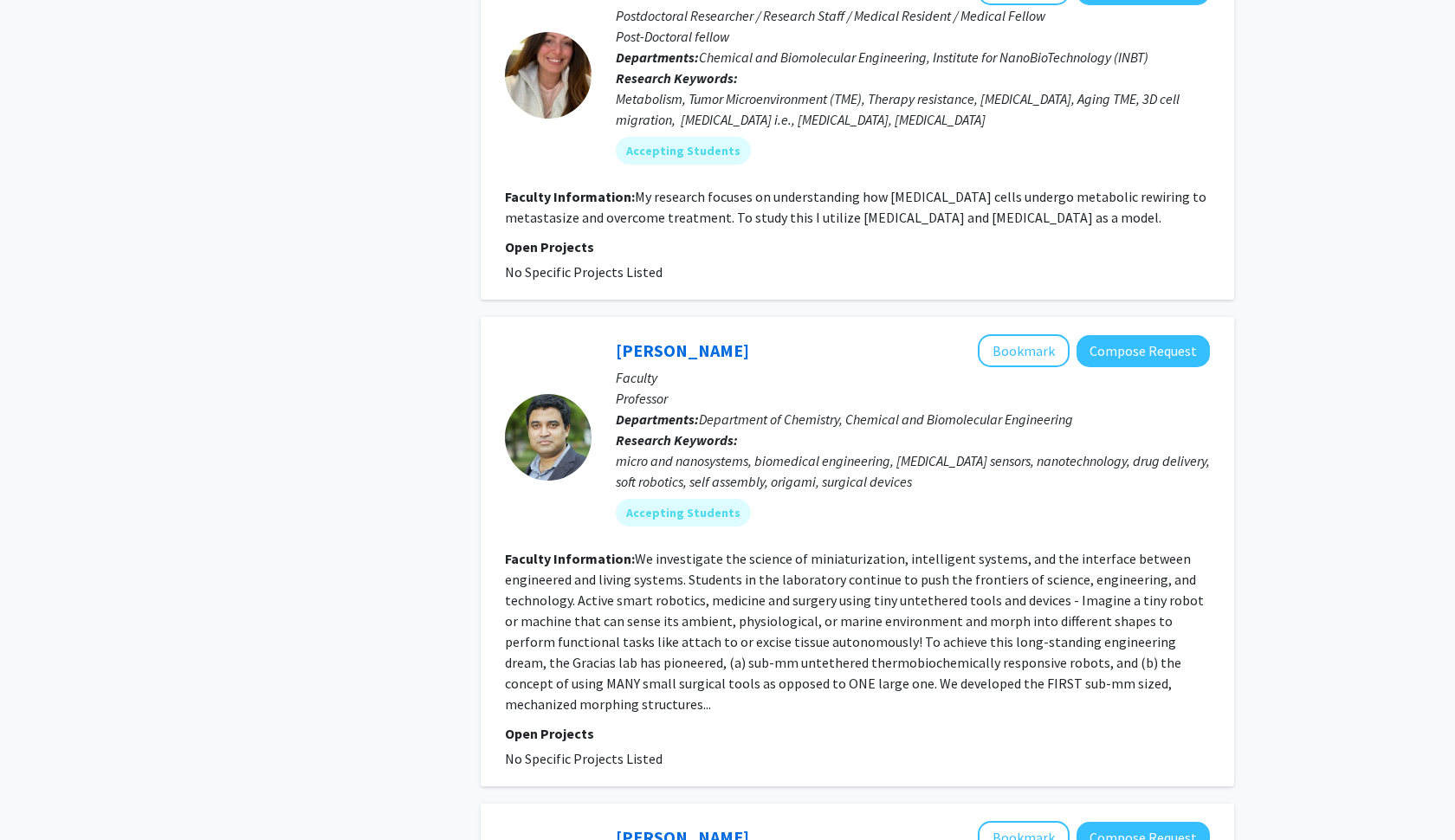
click at [574, 723] on p "Open Projects" at bounding box center [857, 733] width 705 height 21
click at [603, 653] on section "Faculty Information: We investigate the science of miniaturization, intelligent…" at bounding box center [857, 631] width 705 height 166
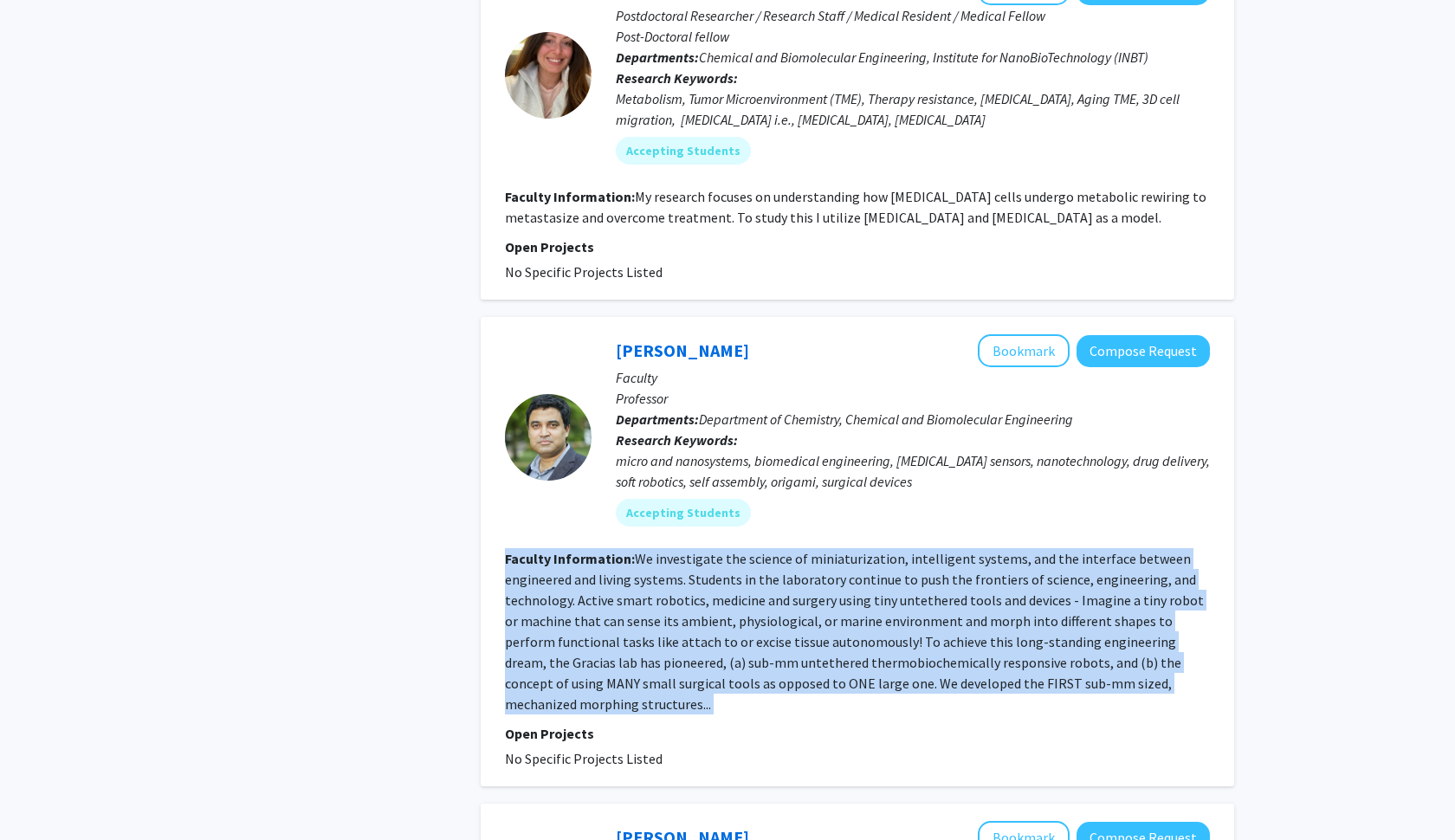
click at [603, 653] on section "Faculty Information: We investigate the science of miniaturization, intelligent…" at bounding box center [857, 631] width 705 height 166
click at [1126, 335] on button "Compose Request" at bounding box center [1143, 351] width 133 height 32
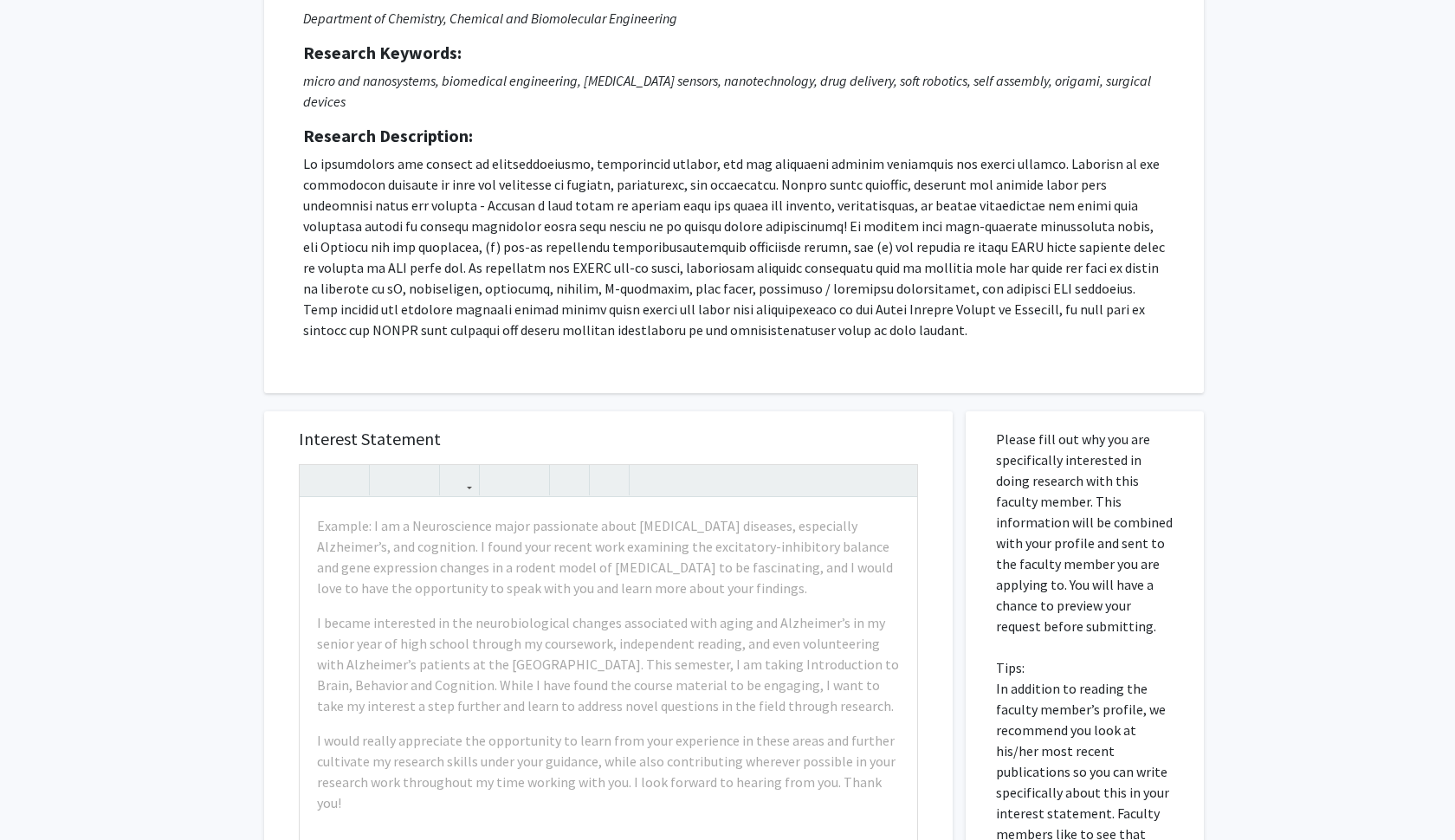
scroll to position [207, 0]
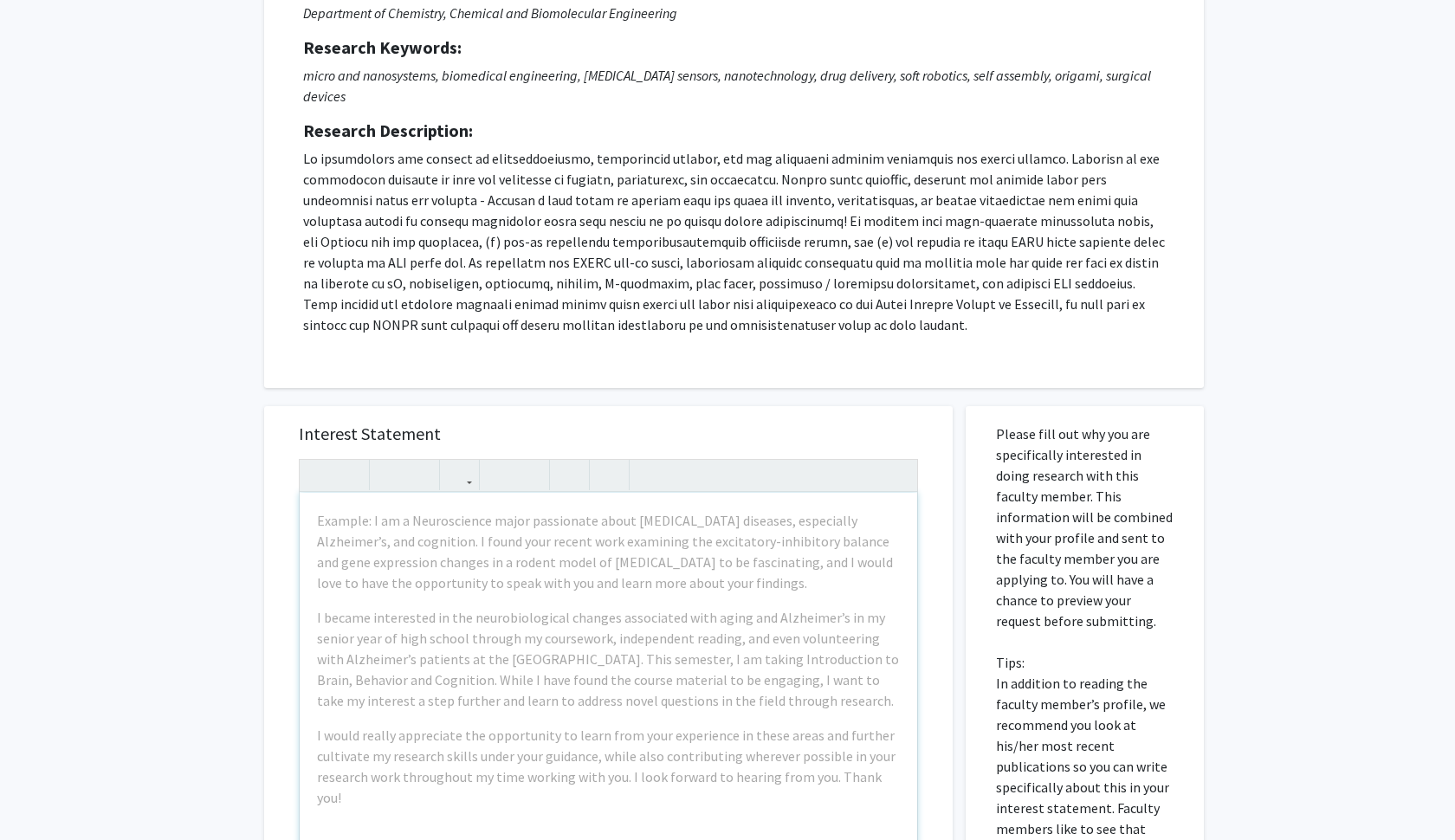
click at [613, 423] on h5 "Interest Statement" at bounding box center [608, 434] width 620 height 21
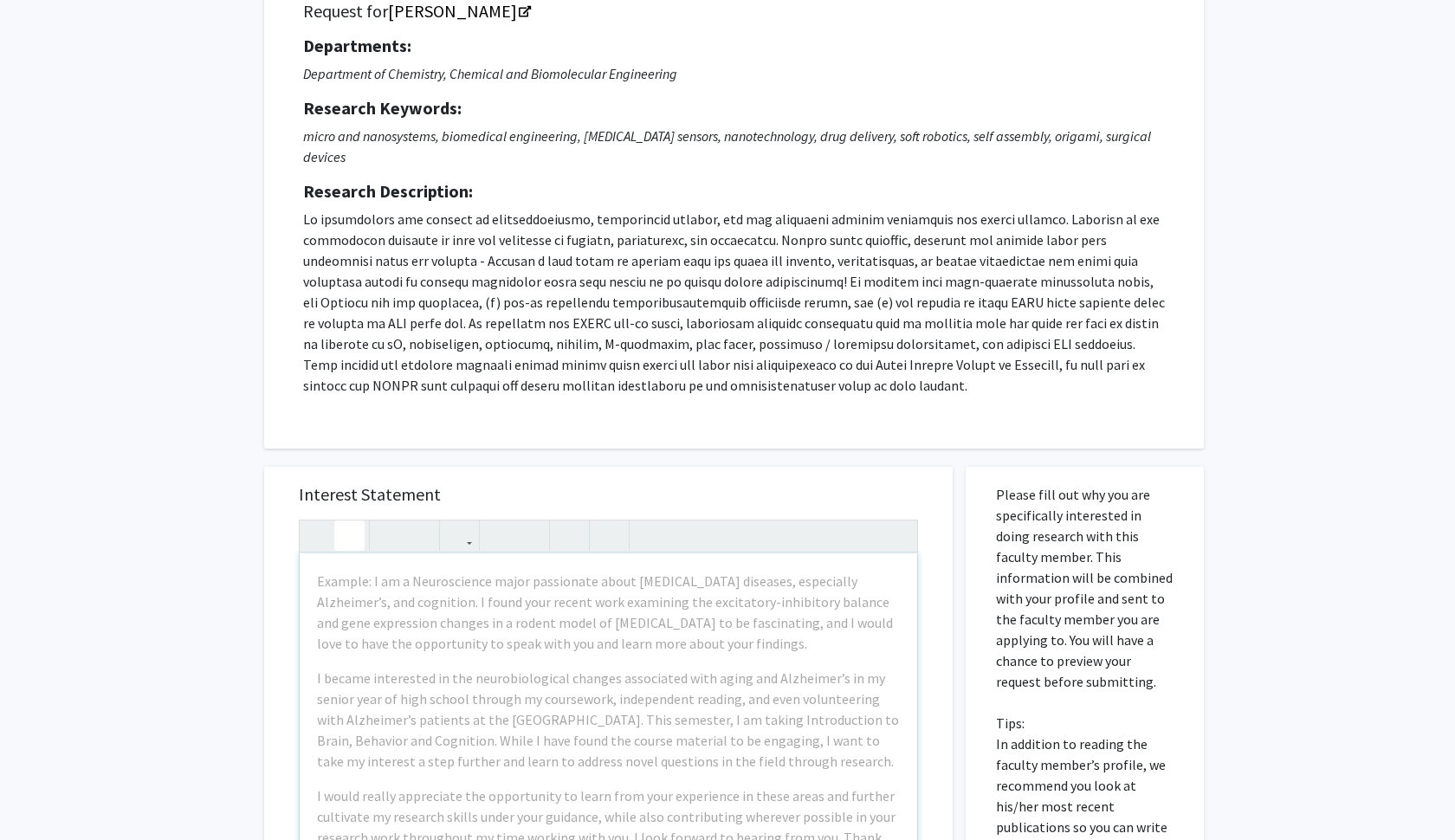
scroll to position [147, 0]
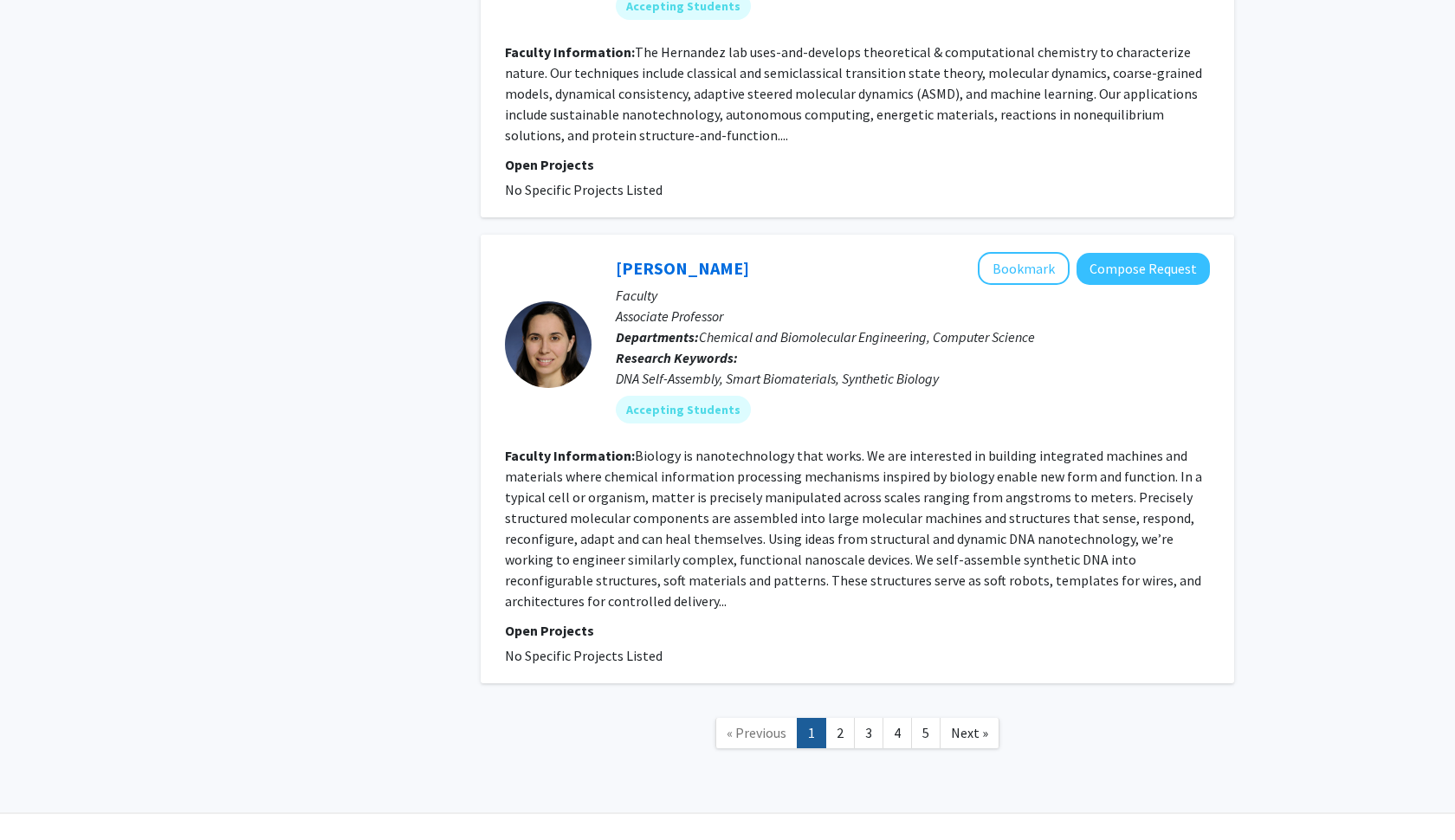
scroll to position [4421, 0]
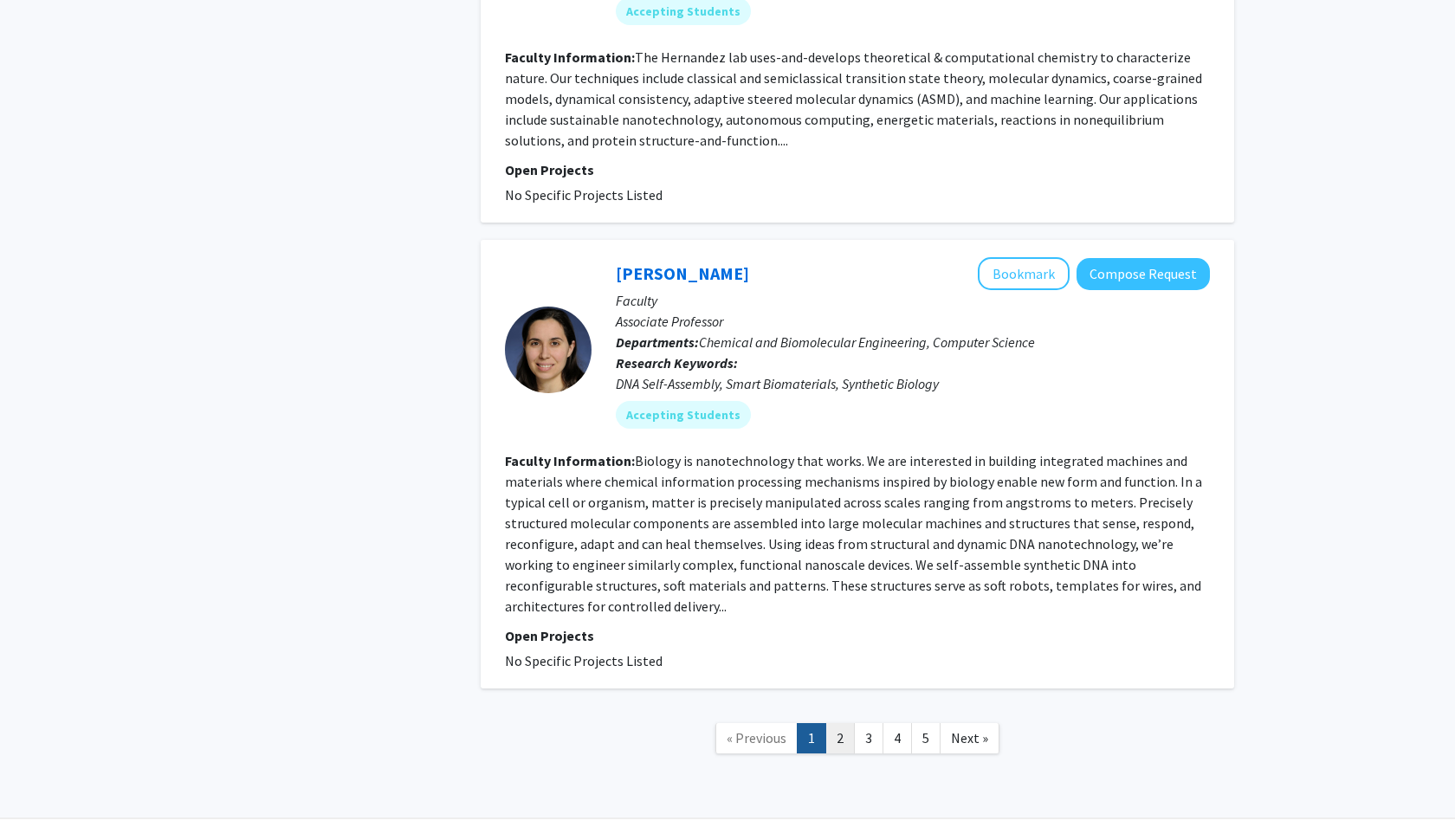
click at [841, 723] on link "2" at bounding box center [839, 738] width 29 height 30
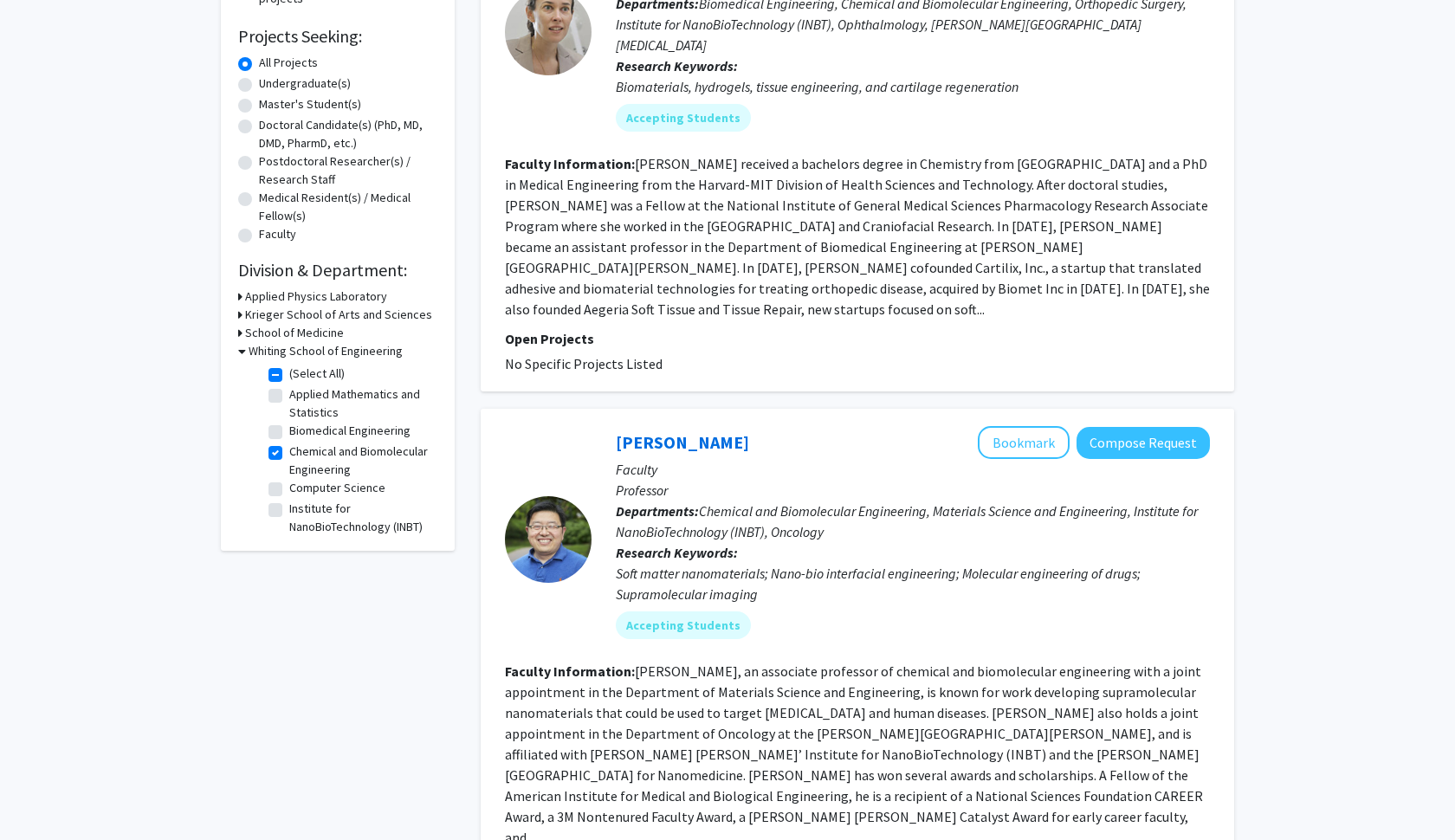
scroll to position [300, 0]
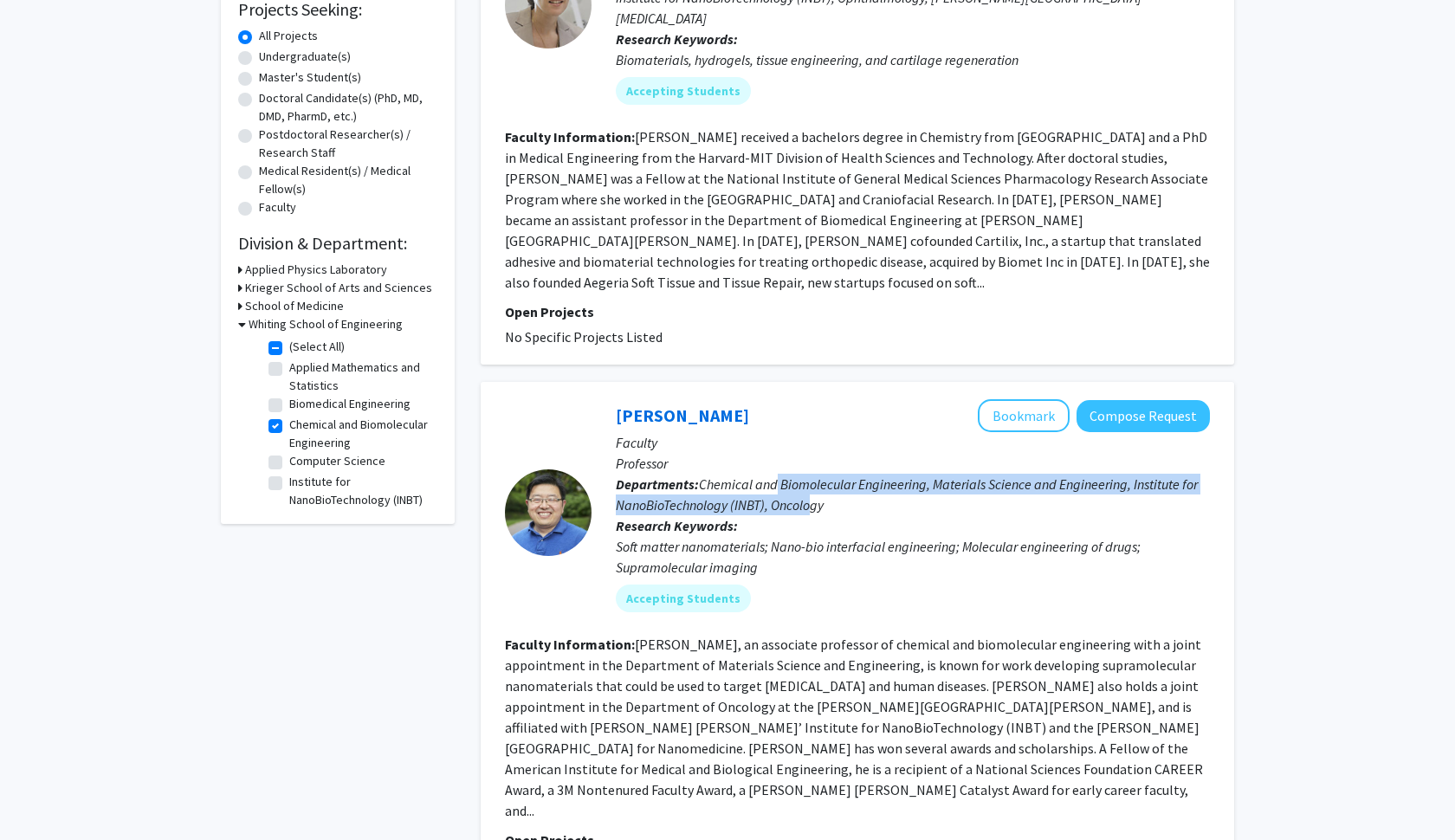
drag, startPoint x: 779, startPoint y: 441, endPoint x: 813, endPoint y: 462, distance: 40.0
click at [813, 476] on span "Chemical and Biomolecular Engineering, Materials Science and Engineering, Insti…" at bounding box center [907, 495] width 582 height 38
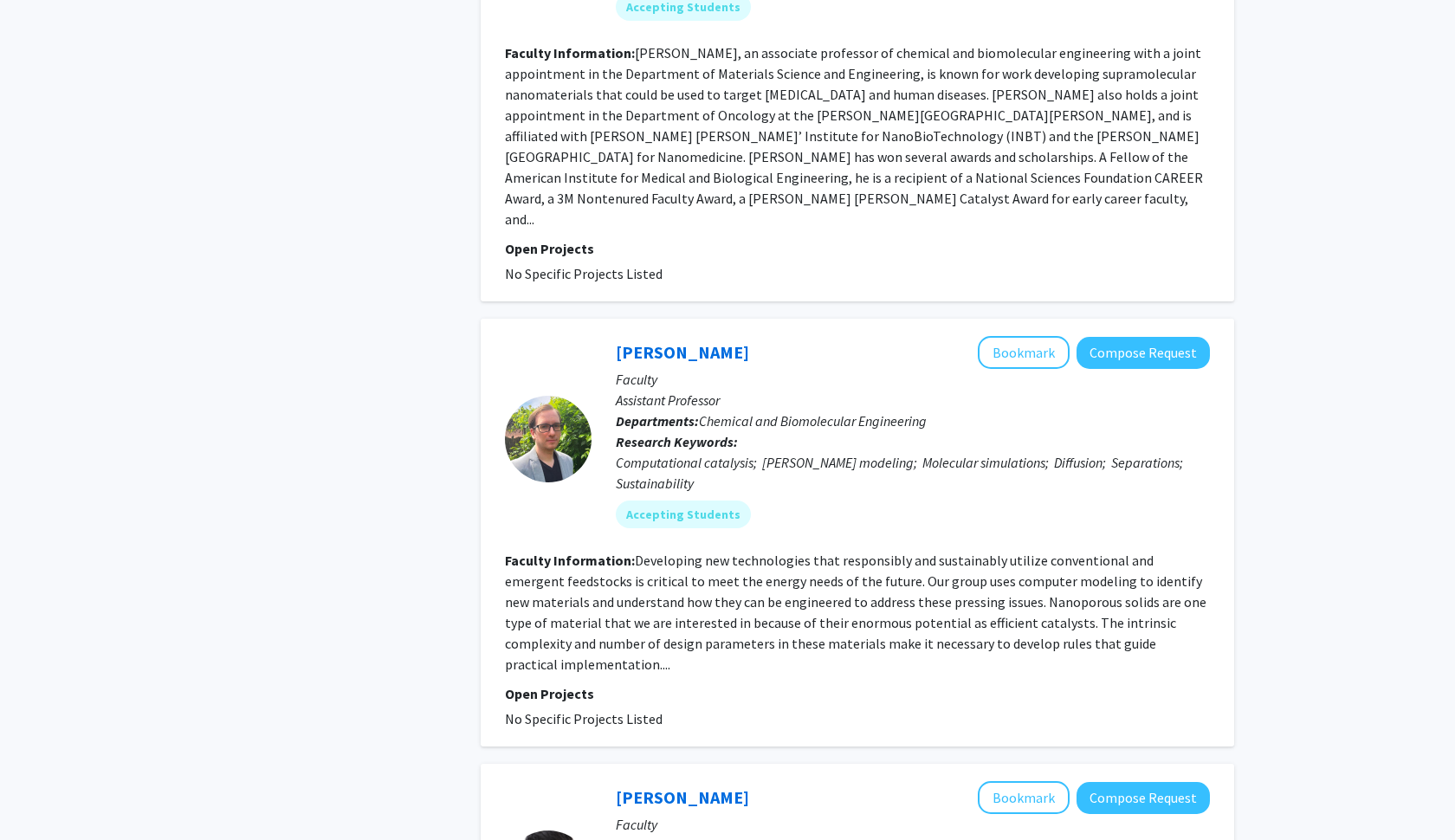
scroll to position [1230, 0]
